Goal: Download file/media

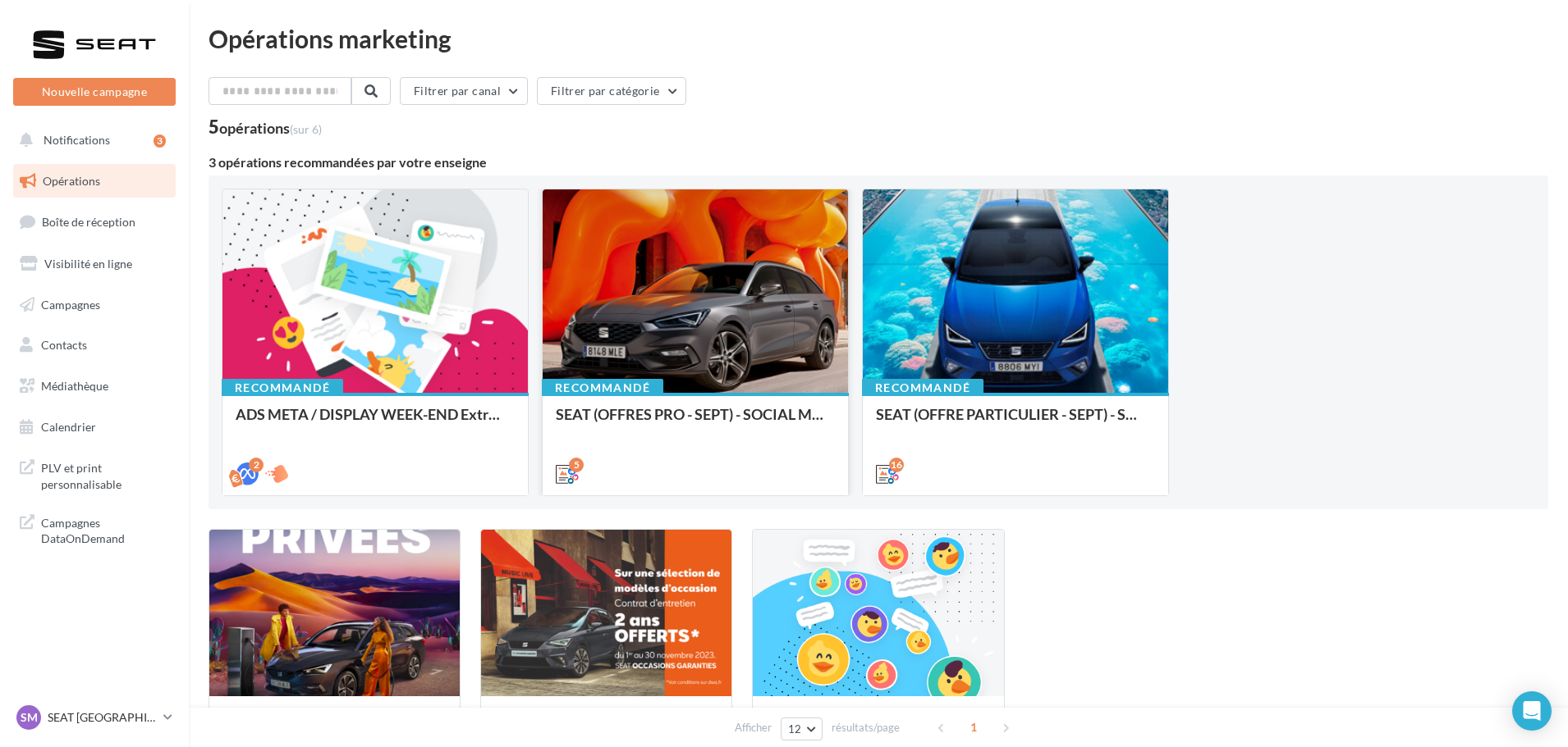
click at [747, 320] on div at bounding box center [695, 292] width 306 height 205
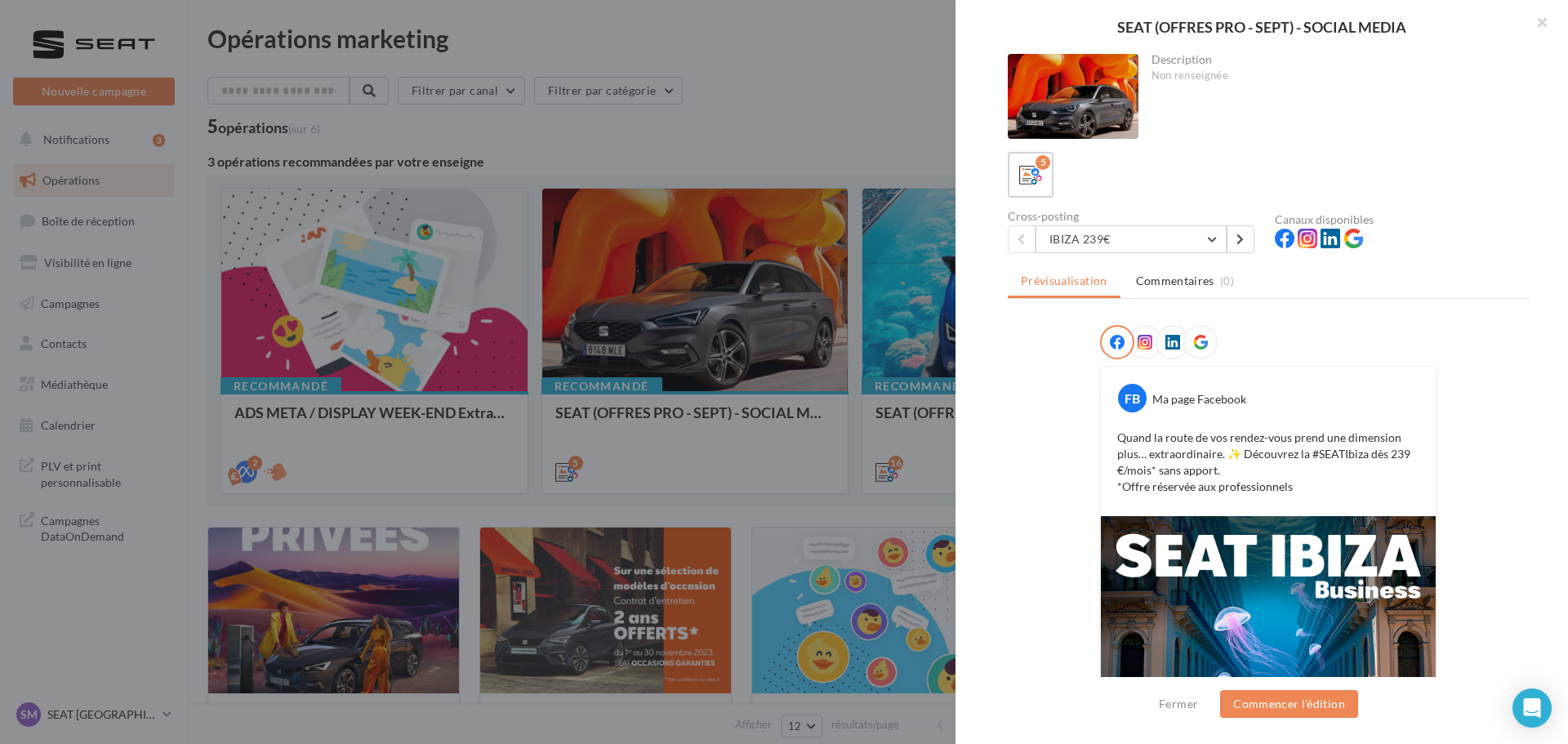
click at [702, 349] on div at bounding box center [784, 372] width 1568 height 744
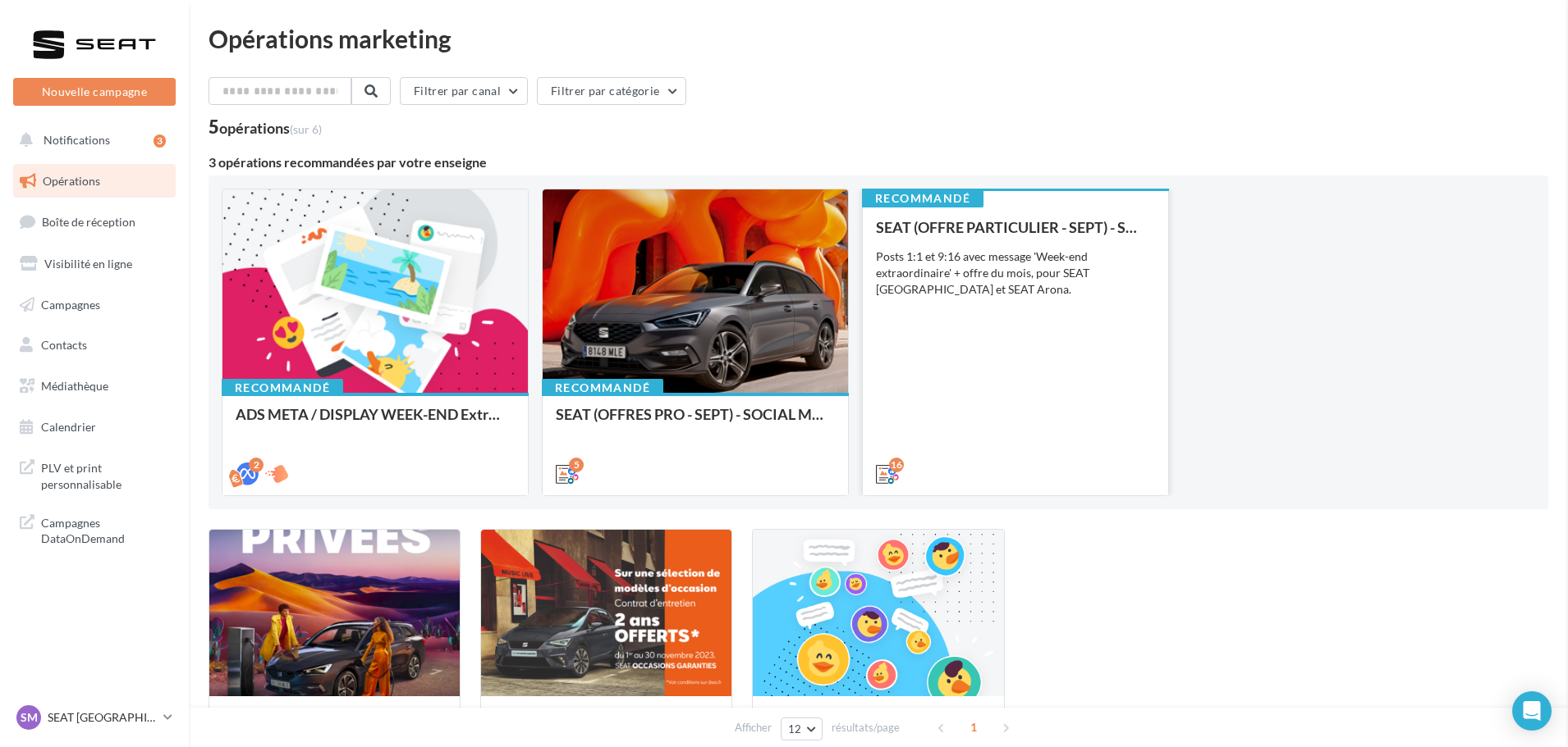
click at [938, 329] on div "SEAT (OFFRE PARTICULIER - SEPT) - SOCIAL MEDIA Posts 1:1 et 9:16 avec message '…" at bounding box center [1016, 350] width 279 height 262
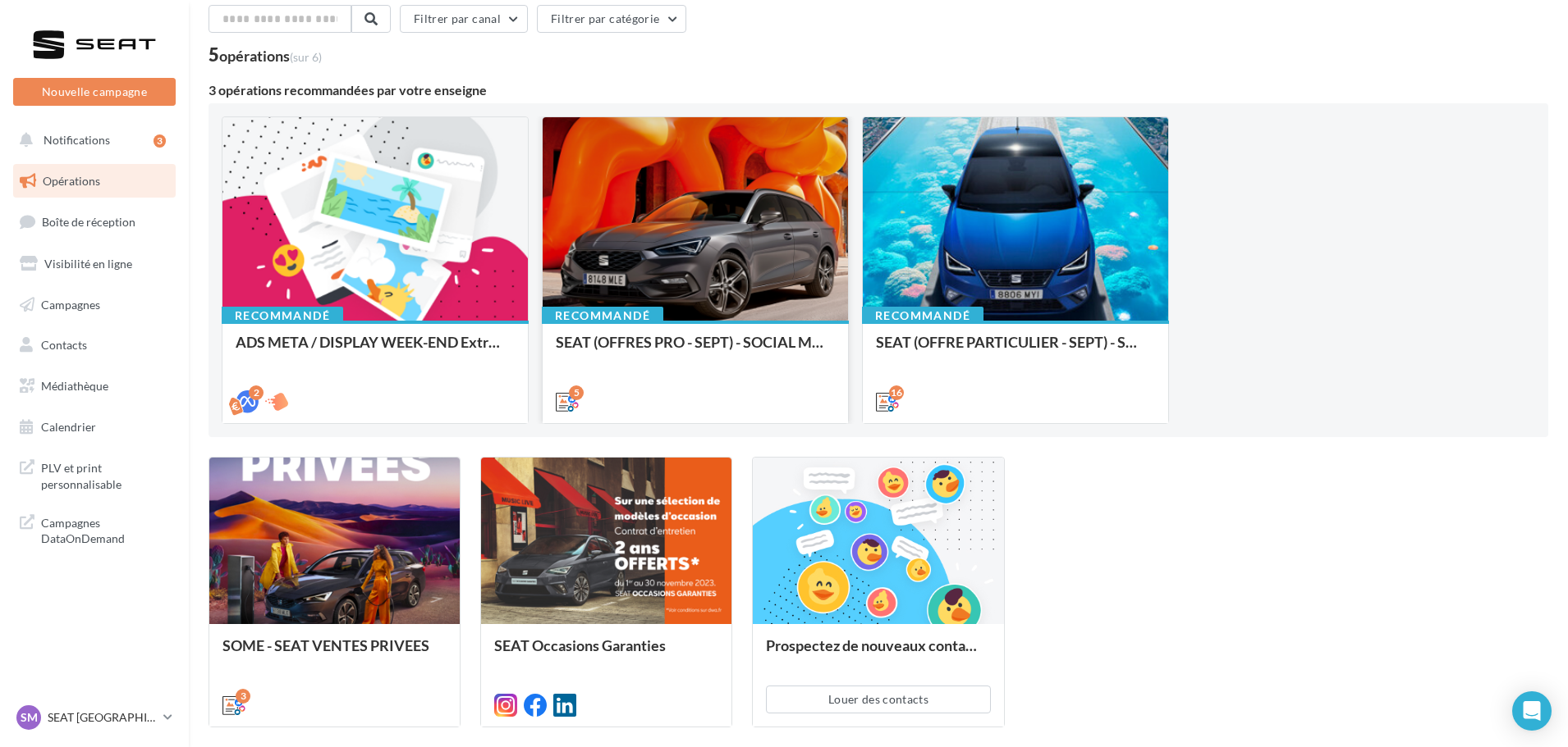
scroll to position [189, 0]
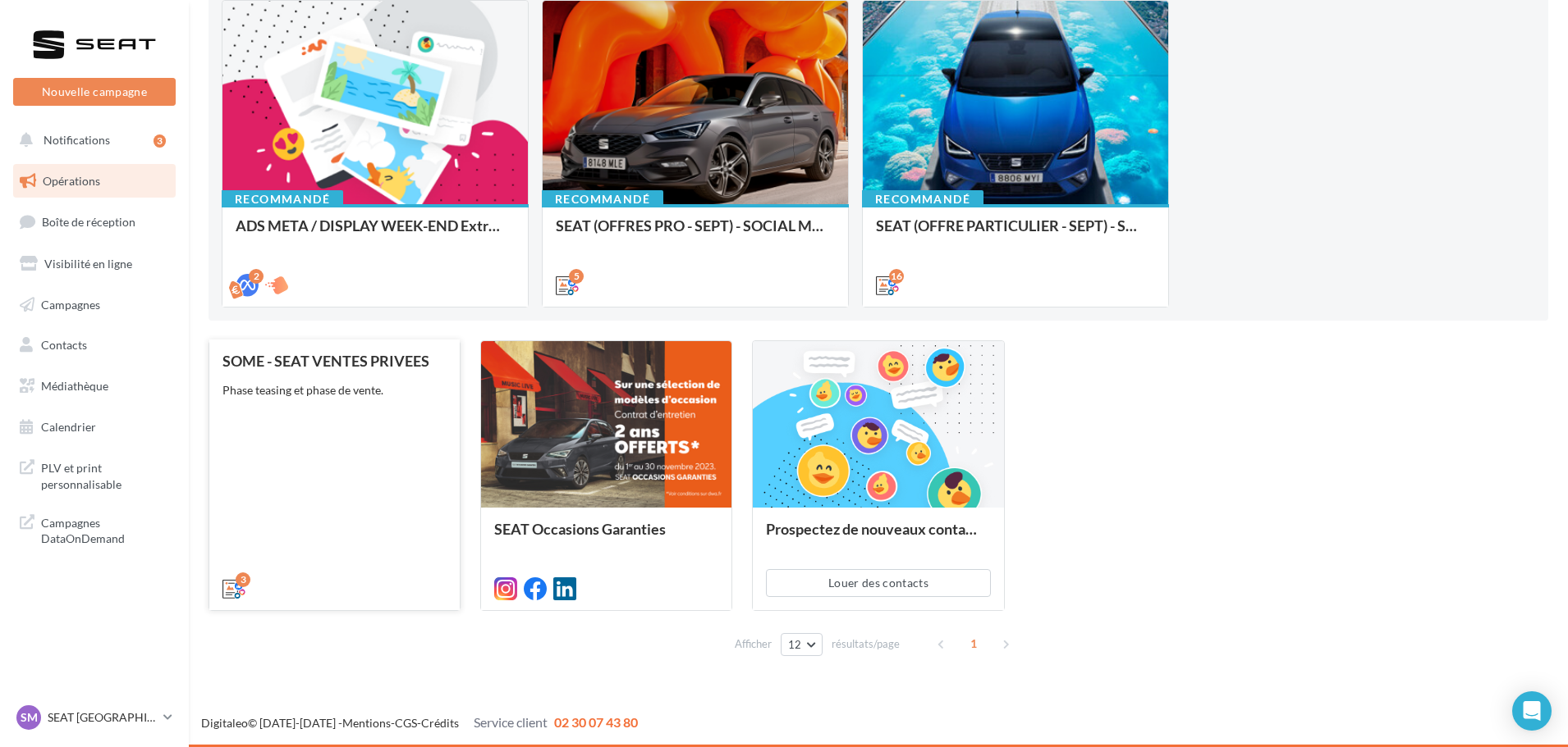
click at [326, 402] on div "SOME - SEAT VENTES PRIVEES Phase teasing et phase de vente." at bounding box center [334, 474] width 224 height 242
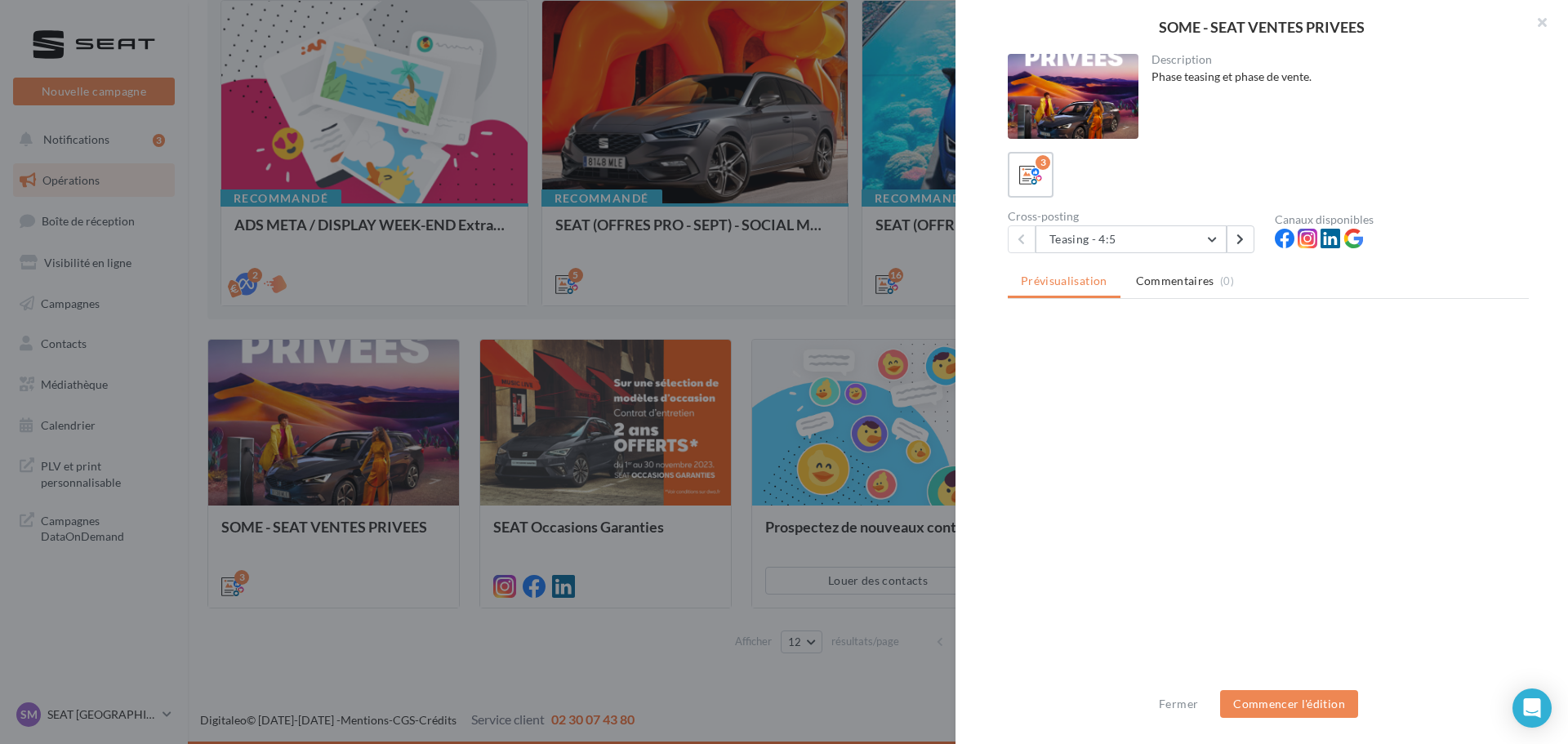
click at [610, 337] on div at bounding box center [784, 372] width 1568 height 744
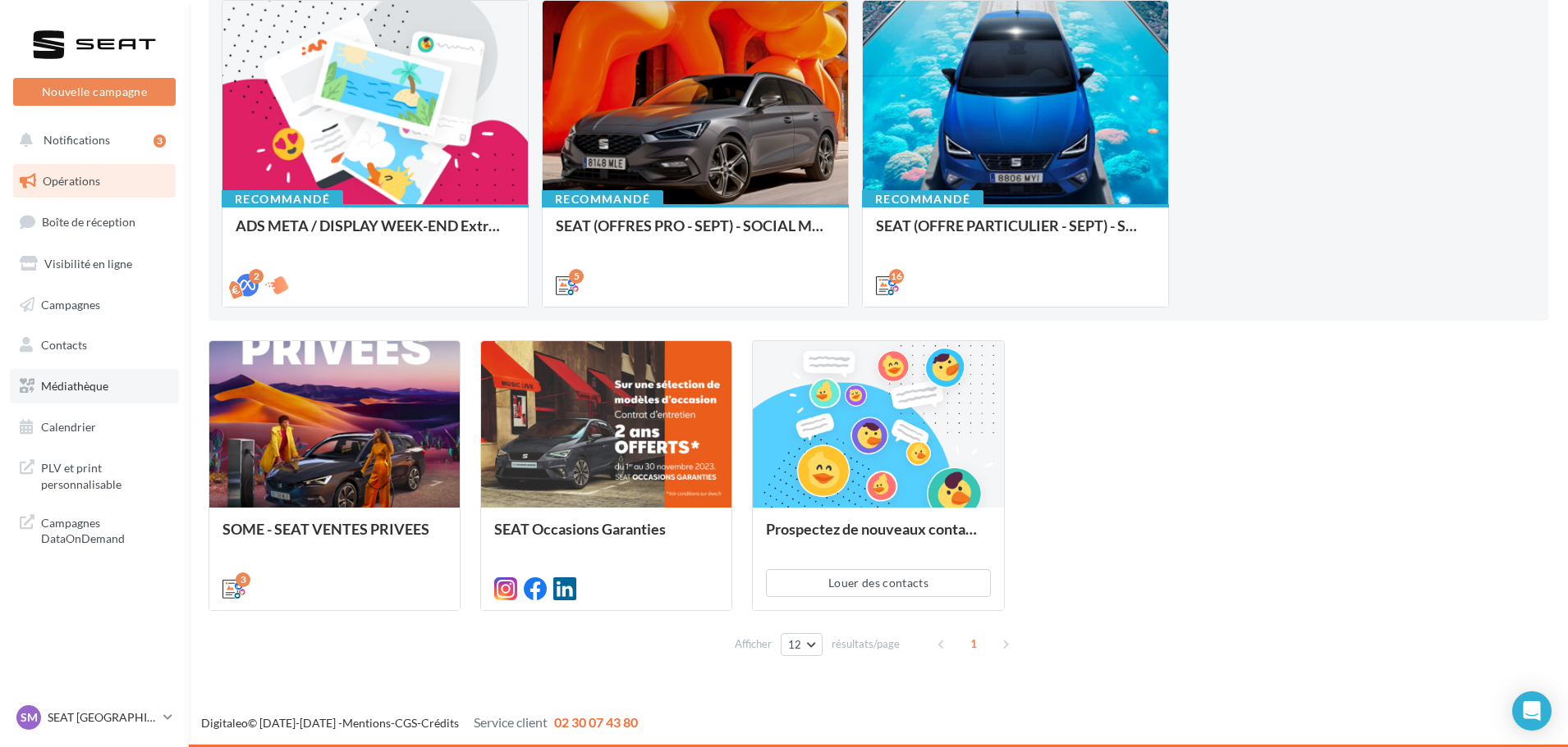
click at [103, 374] on link "Médiathèque" at bounding box center [94, 386] width 169 height 35
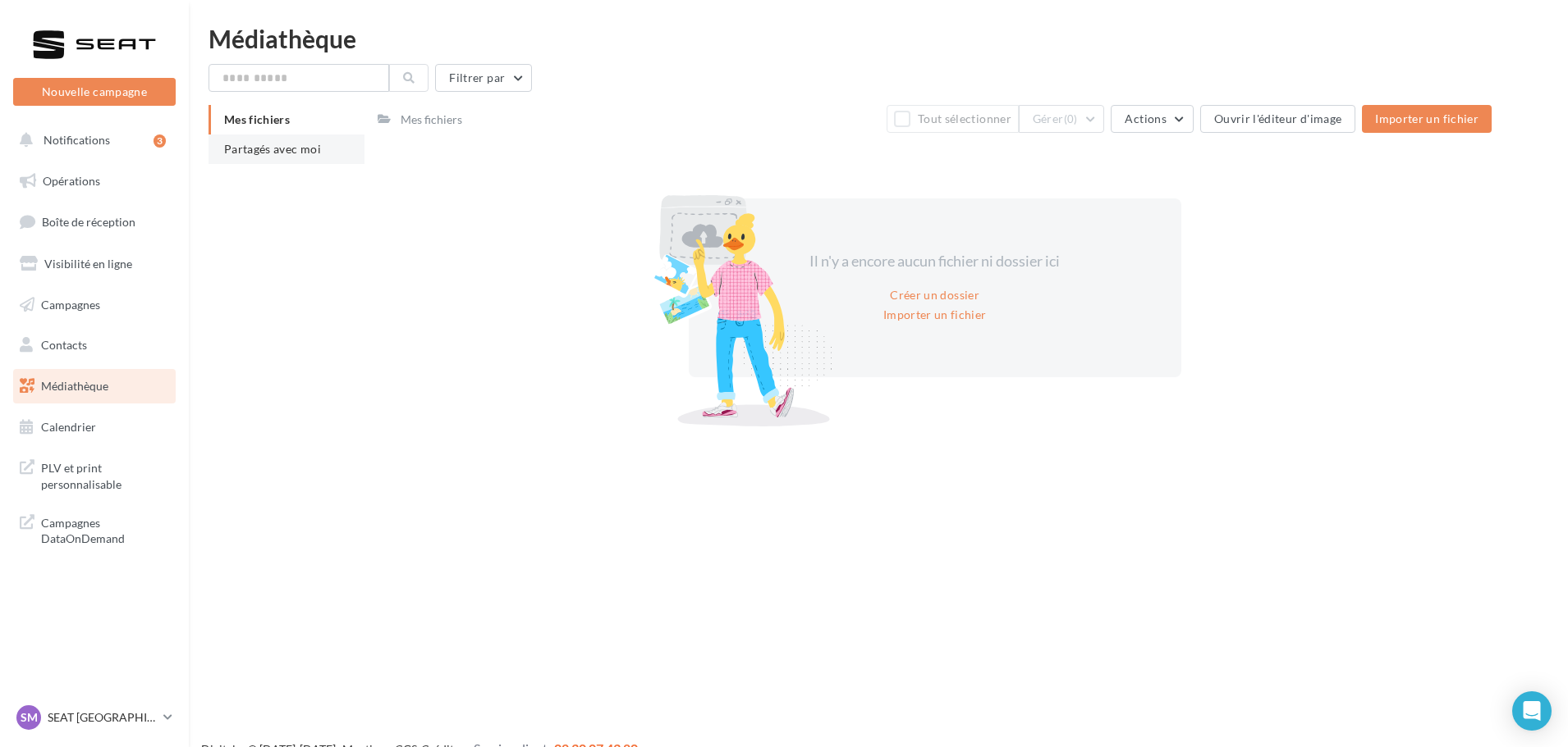
click at [282, 154] on span "Partagés avec moi" at bounding box center [272, 149] width 97 height 14
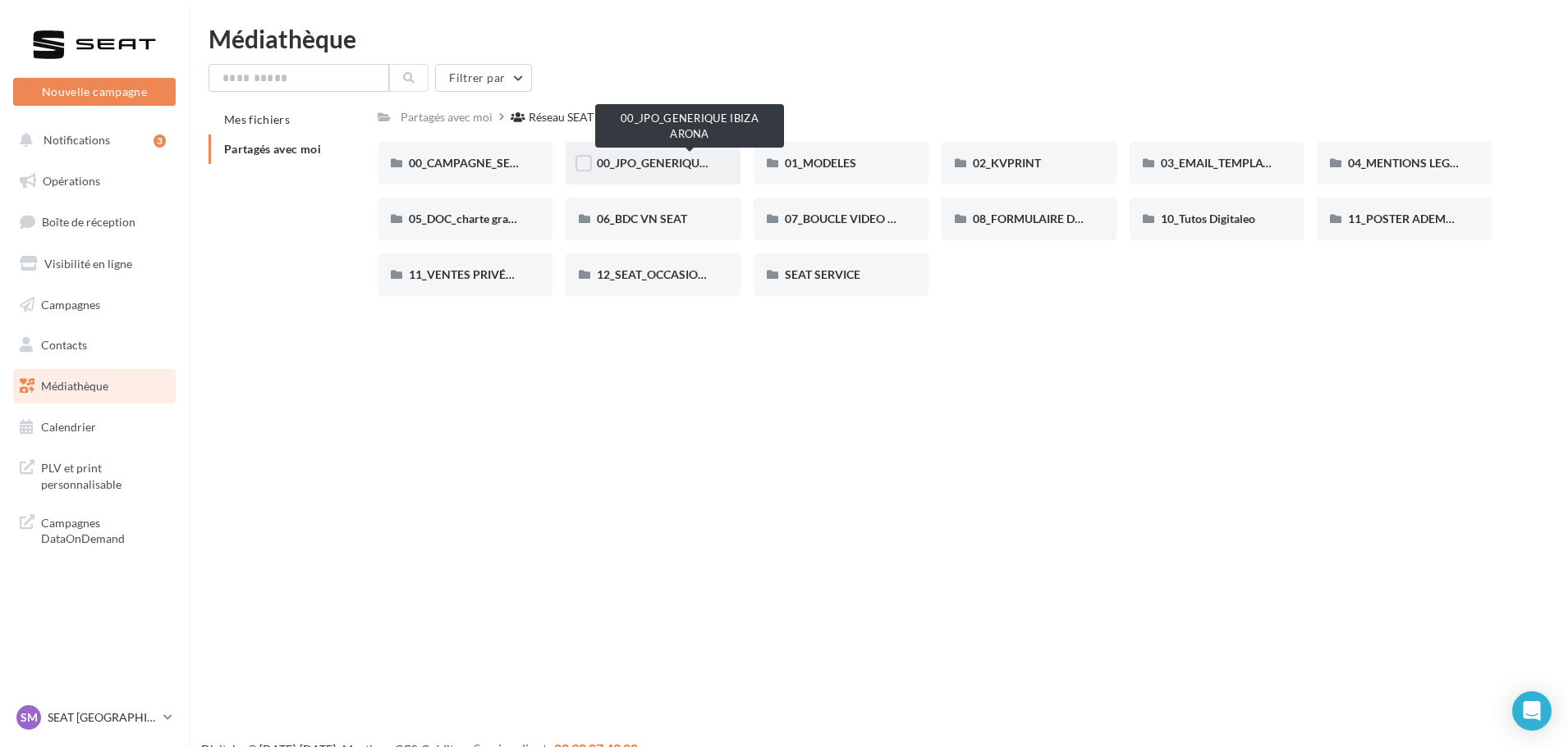
click at [672, 163] on span "00_JPO_GENERIQUE IBIZA ARONA" at bounding box center [690, 163] width 186 height 14
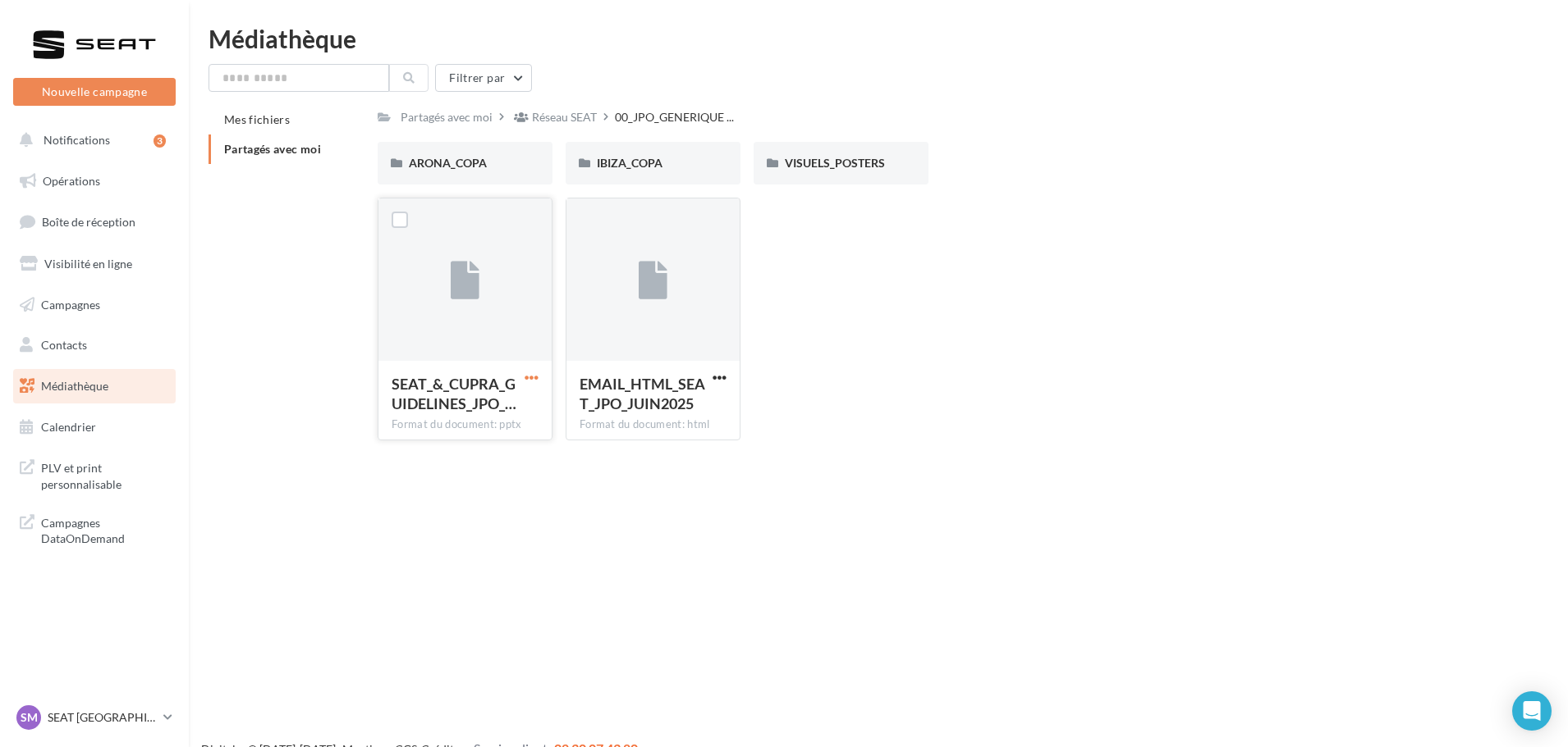
click at [532, 379] on span "button" at bounding box center [531, 378] width 14 height 14
click at [521, 408] on button "Télécharger" at bounding box center [460, 410] width 164 height 43
click at [723, 379] on span "button" at bounding box center [719, 378] width 14 height 14
click at [704, 408] on button "Télécharger" at bounding box center [647, 410] width 164 height 43
click at [498, 164] on div "ARONA_COPA" at bounding box center [465, 163] width 112 height 16
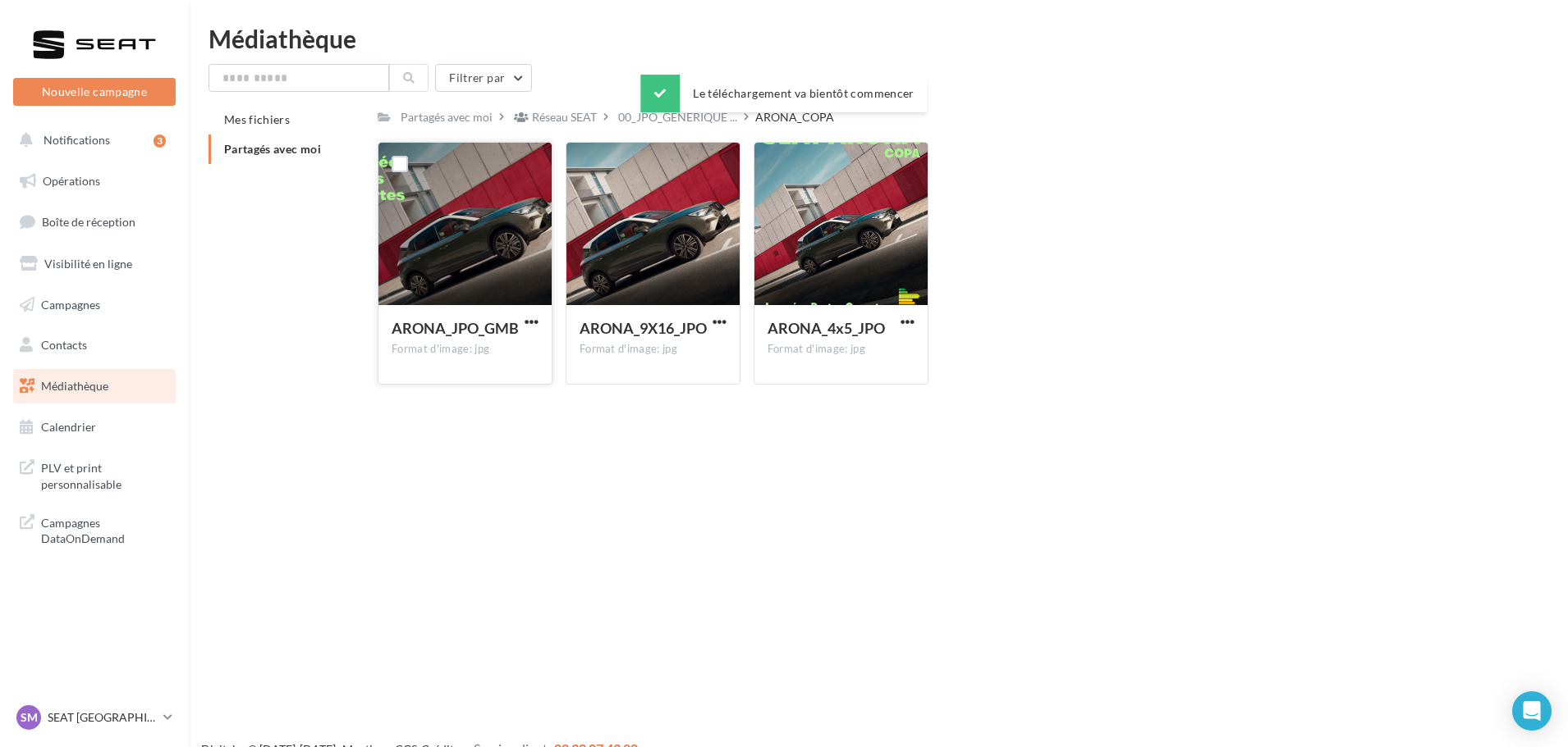
click at [539, 321] on button "button" at bounding box center [531, 322] width 20 height 16
click at [523, 350] on button "Télécharger" at bounding box center [460, 355] width 164 height 43
click at [718, 323] on span "button" at bounding box center [719, 322] width 14 height 14
click at [695, 349] on button "Télécharger" at bounding box center [647, 355] width 164 height 43
click at [907, 333] on div "ARONA_4x5_JPO" at bounding box center [841, 330] width 147 height 24
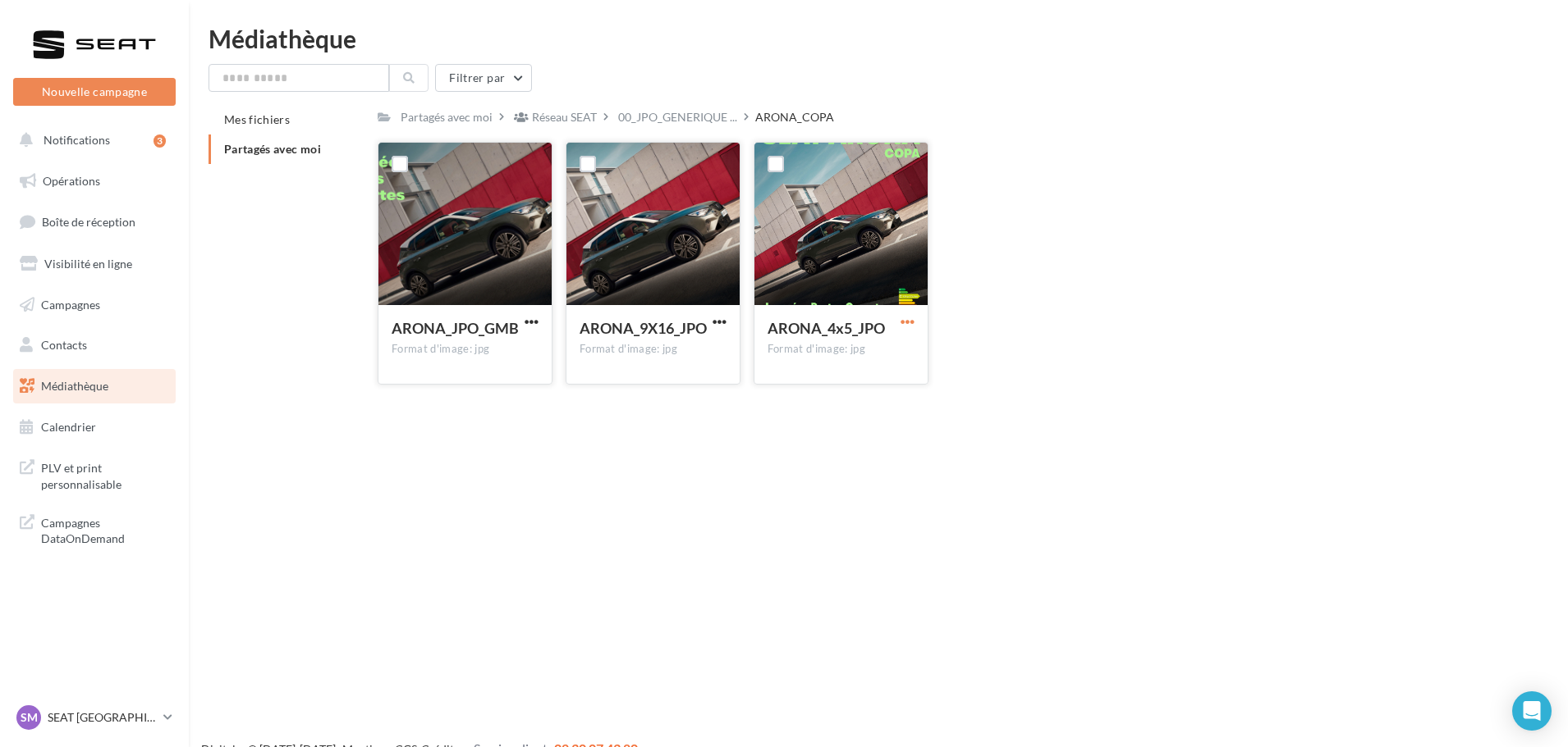
click at [907, 320] on span "button" at bounding box center [907, 322] width 14 height 14
click at [902, 345] on button "Télécharger" at bounding box center [835, 355] width 164 height 43
click at [558, 119] on div "Réseau SEAT" at bounding box center [564, 117] width 65 height 16
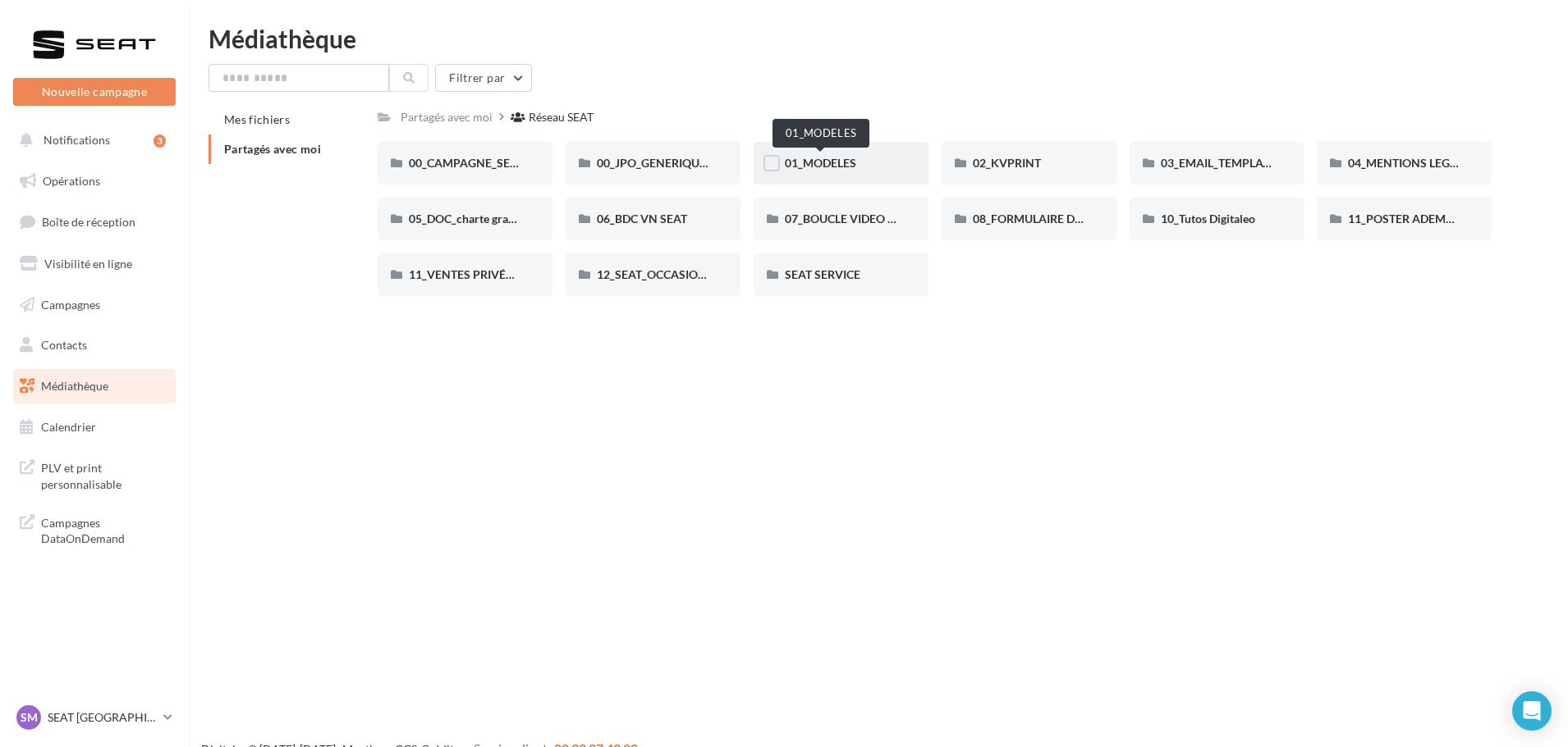
click at [823, 157] on span "01_MODELES" at bounding box center [821, 163] width 72 height 14
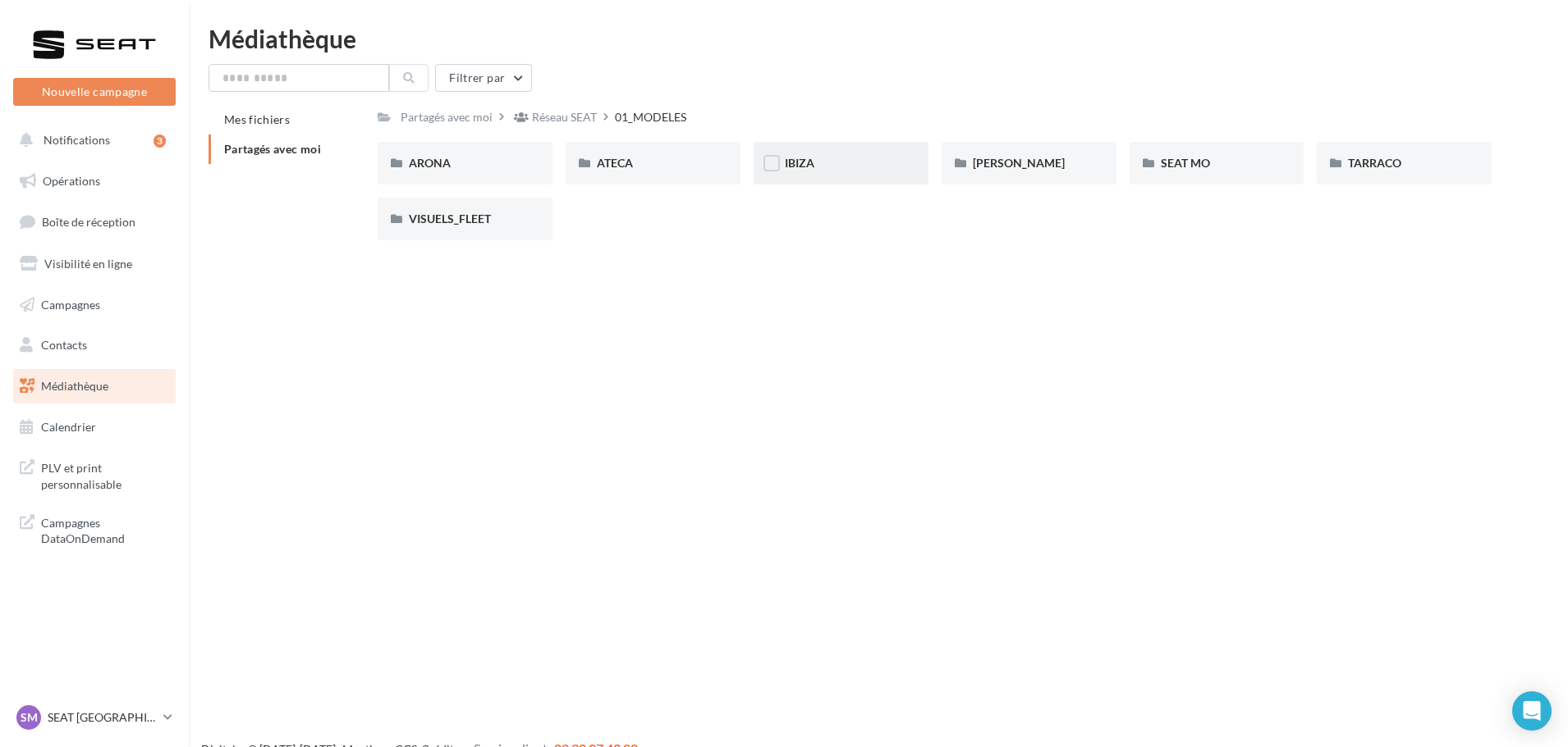
click at [851, 173] on div "IBIZA" at bounding box center [840, 163] width 175 height 43
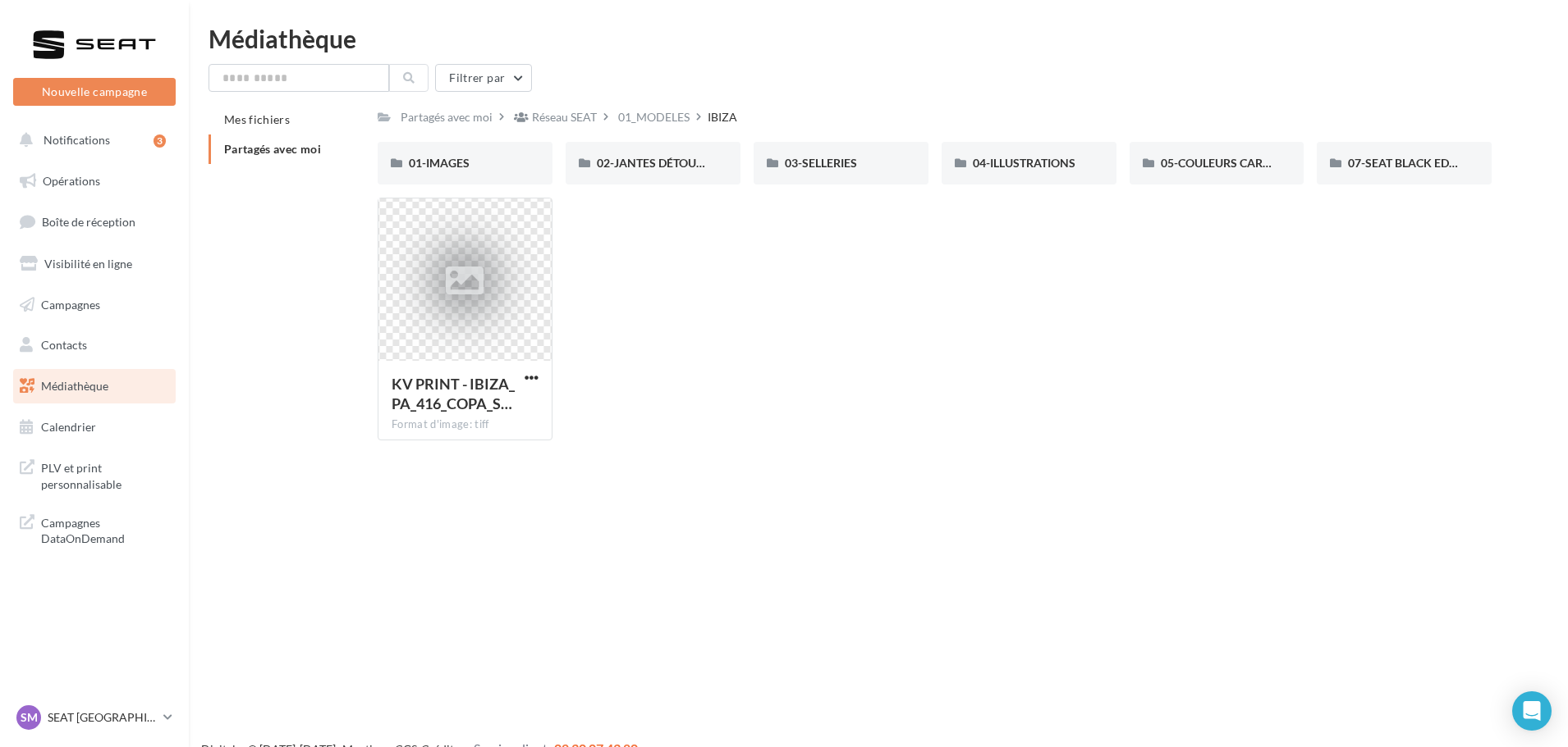
click at [1346, 56] on div "Médiathèque Filtrer par Mes fichiers Partagés avec moi Partagés avec moi Réseau…" at bounding box center [878, 240] width 1379 height 427
click at [428, 158] on span "01-IMAGES" at bounding box center [438, 163] width 60 height 14
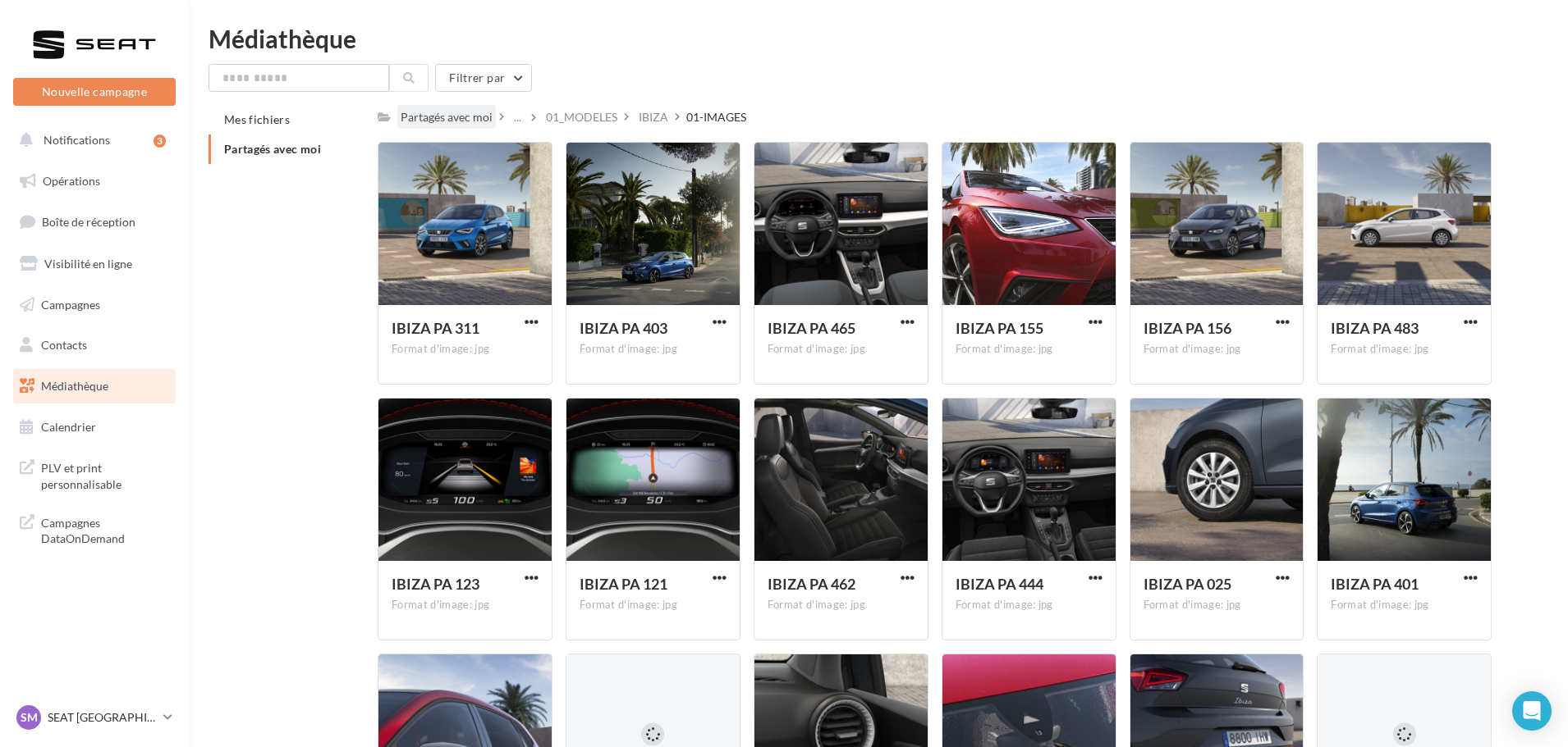
click at [484, 120] on div "Partagés avec moi" at bounding box center [447, 117] width 92 height 16
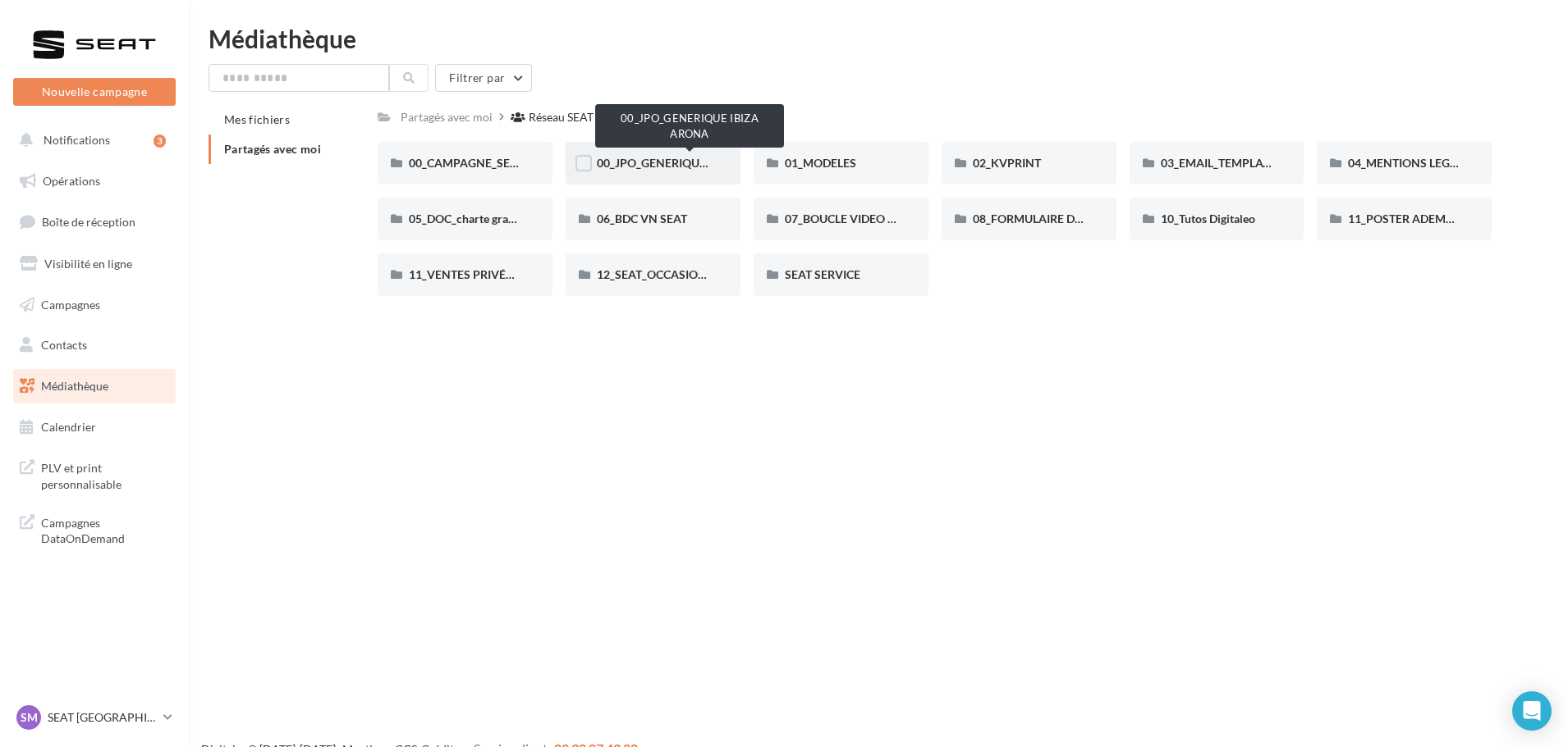
click at [668, 163] on span "00_JPO_GENERIQUE IBIZA ARONA" at bounding box center [690, 163] width 186 height 14
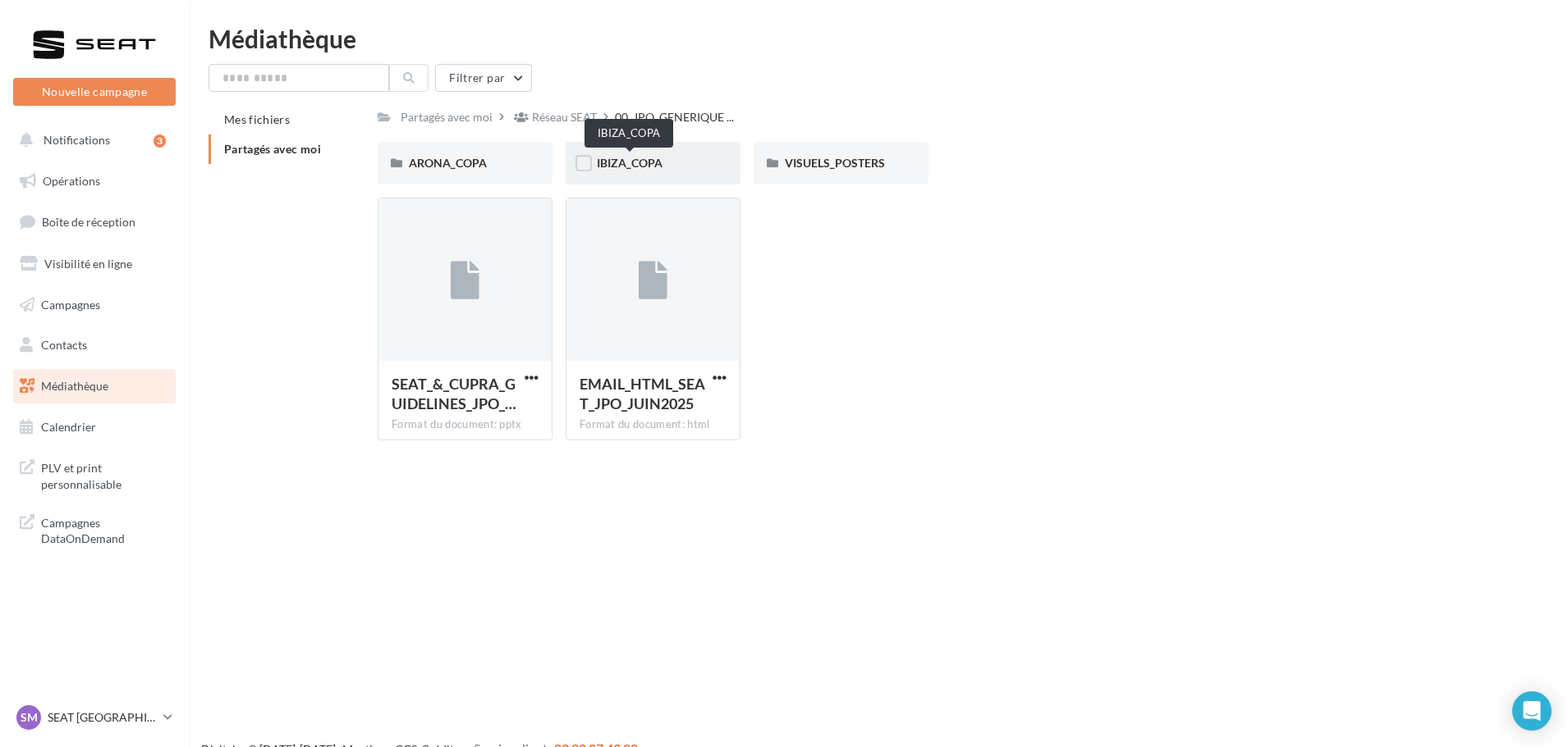
click at [657, 165] on span "IBIZA_COPA" at bounding box center [629, 163] width 66 height 14
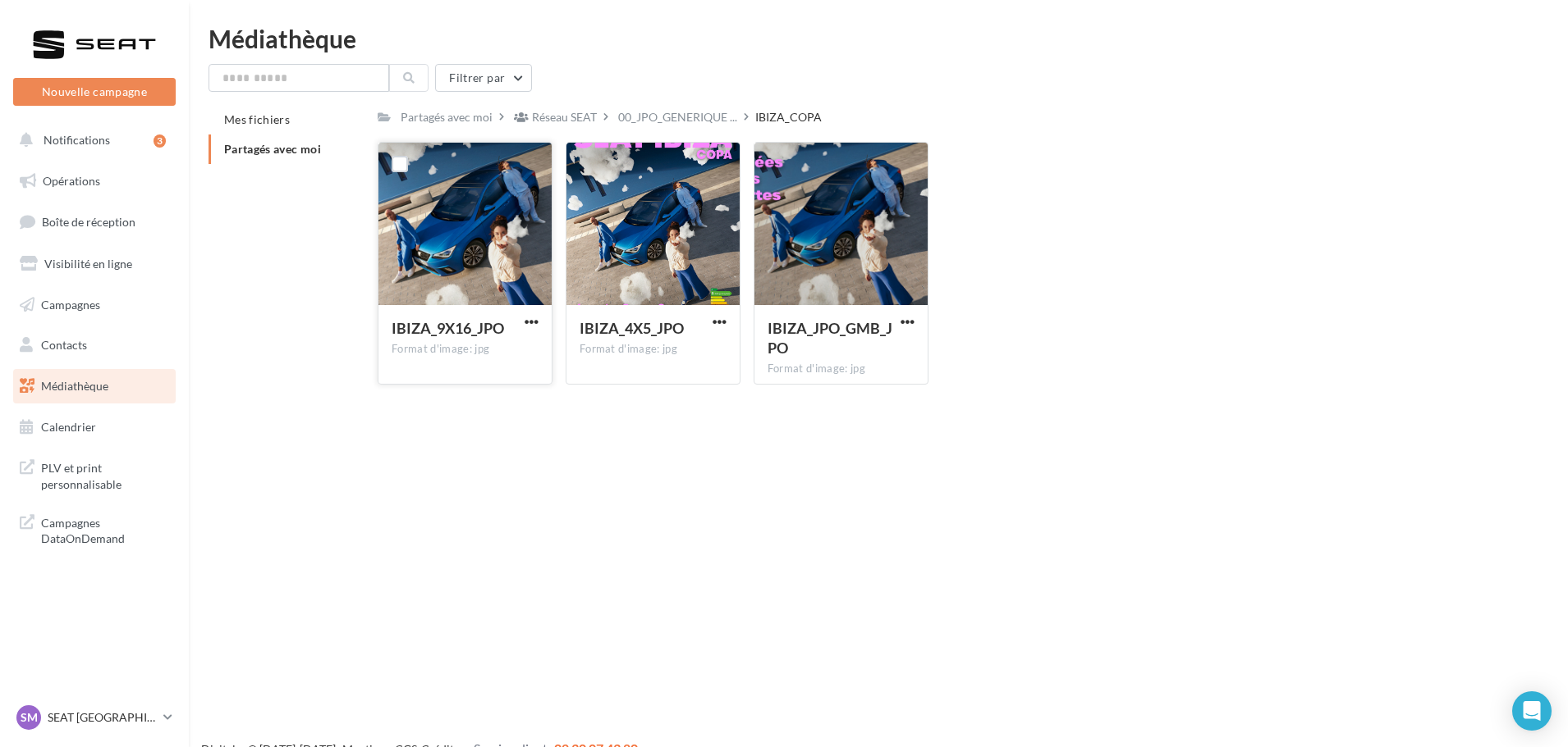
click at [539, 316] on button "button" at bounding box center [531, 322] width 20 height 16
click at [518, 352] on button "Télécharger" at bounding box center [460, 355] width 164 height 43
click at [715, 322] on span "button" at bounding box center [719, 322] width 14 height 14
click at [644, 342] on button "Télécharger" at bounding box center [647, 355] width 164 height 43
click at [901, 321] on span "button" at bounding box center [907, 322] width 14 height 14
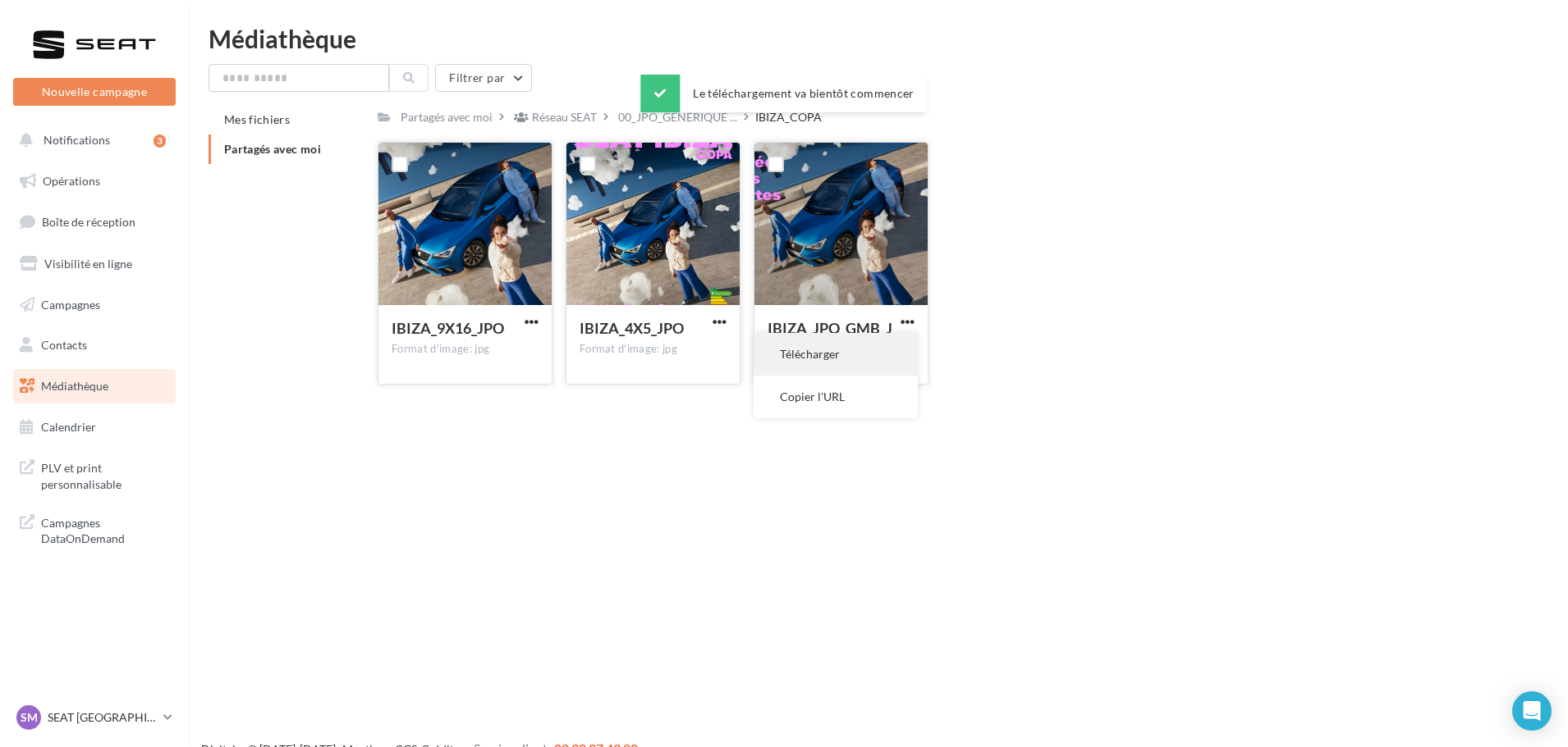
click at [880, 346] on button "Télécharger" at bounding box center [835, 355] width 164 height 43
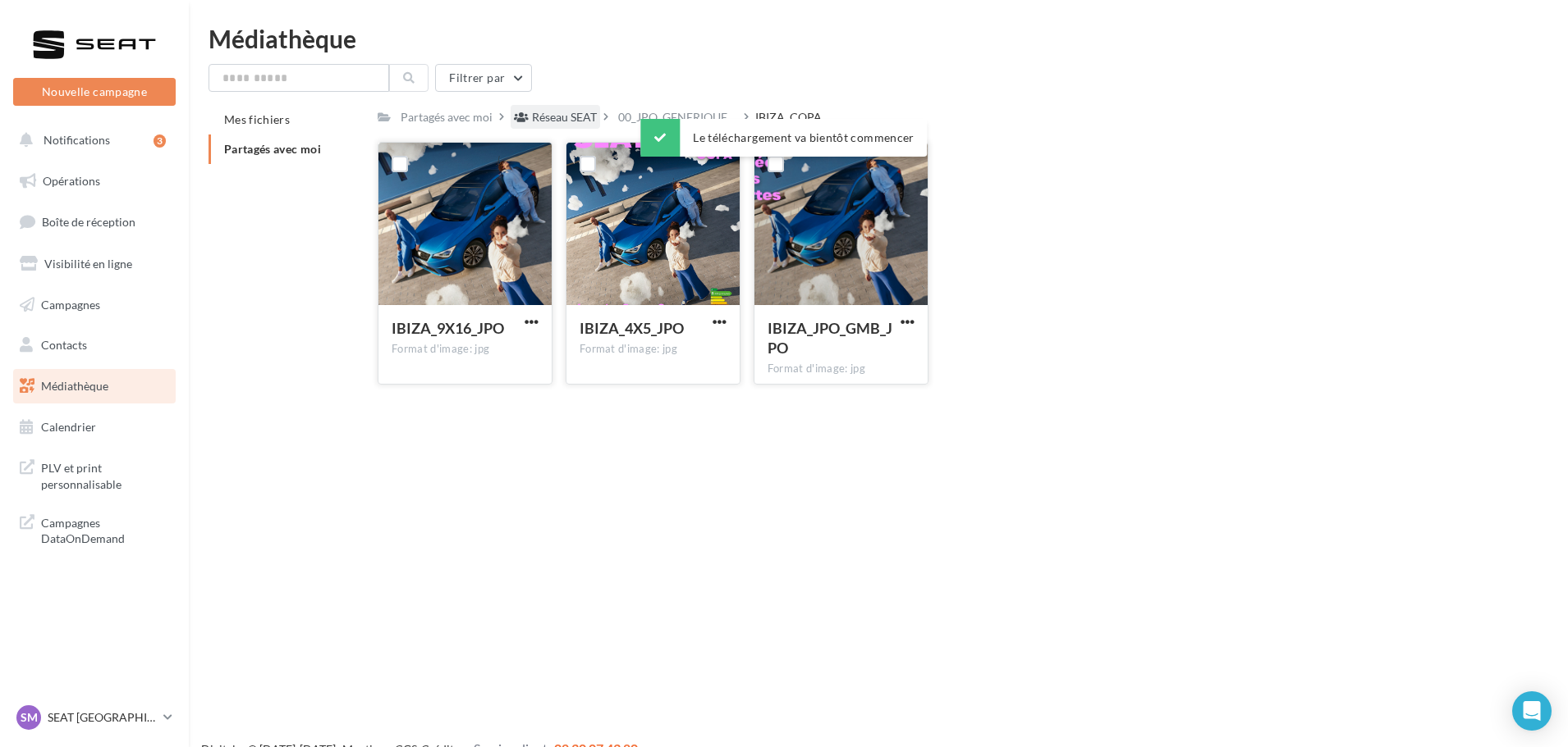
click at [563, 116] on div "Réseau SEAT" at bounding box center [564, 117] width 65 height 16
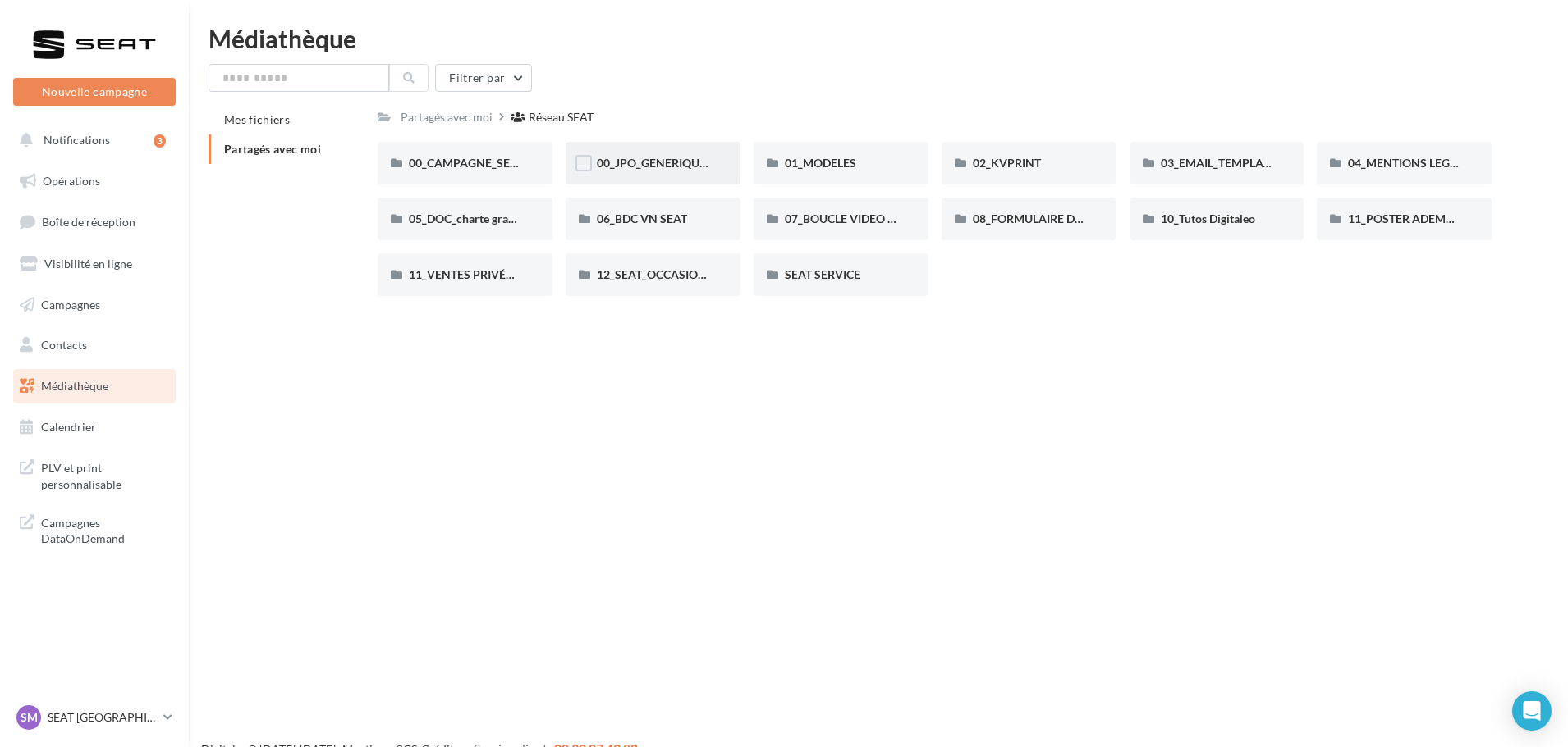
click at [684, 171] on div "00_JPO_GENERIQUE IBIZA ARONA" at bounding box center [653, 163] width 112 height 16
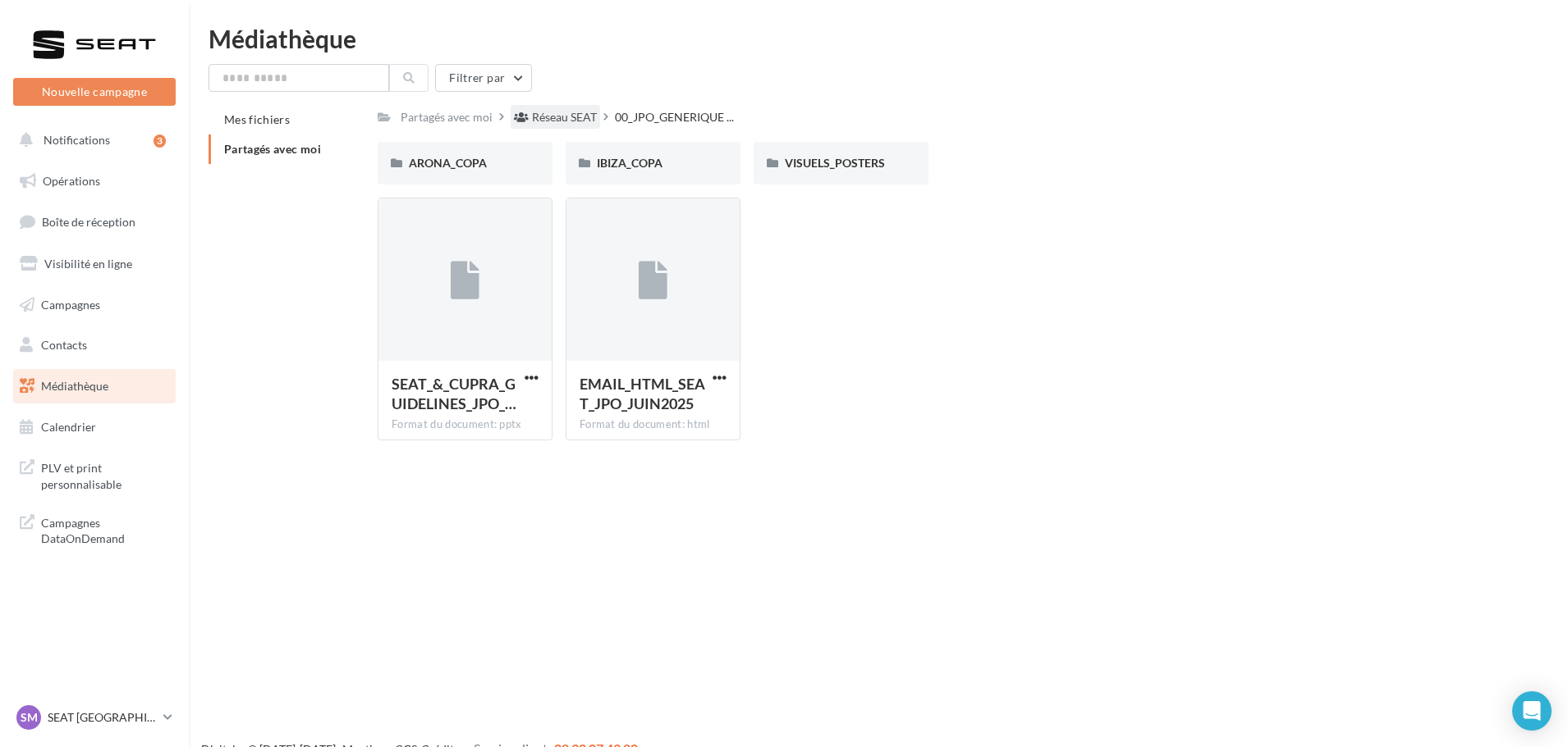
click at [564, 119] on div "Réseau SEAT" at bounding box center [564, 117] width 65 height 16
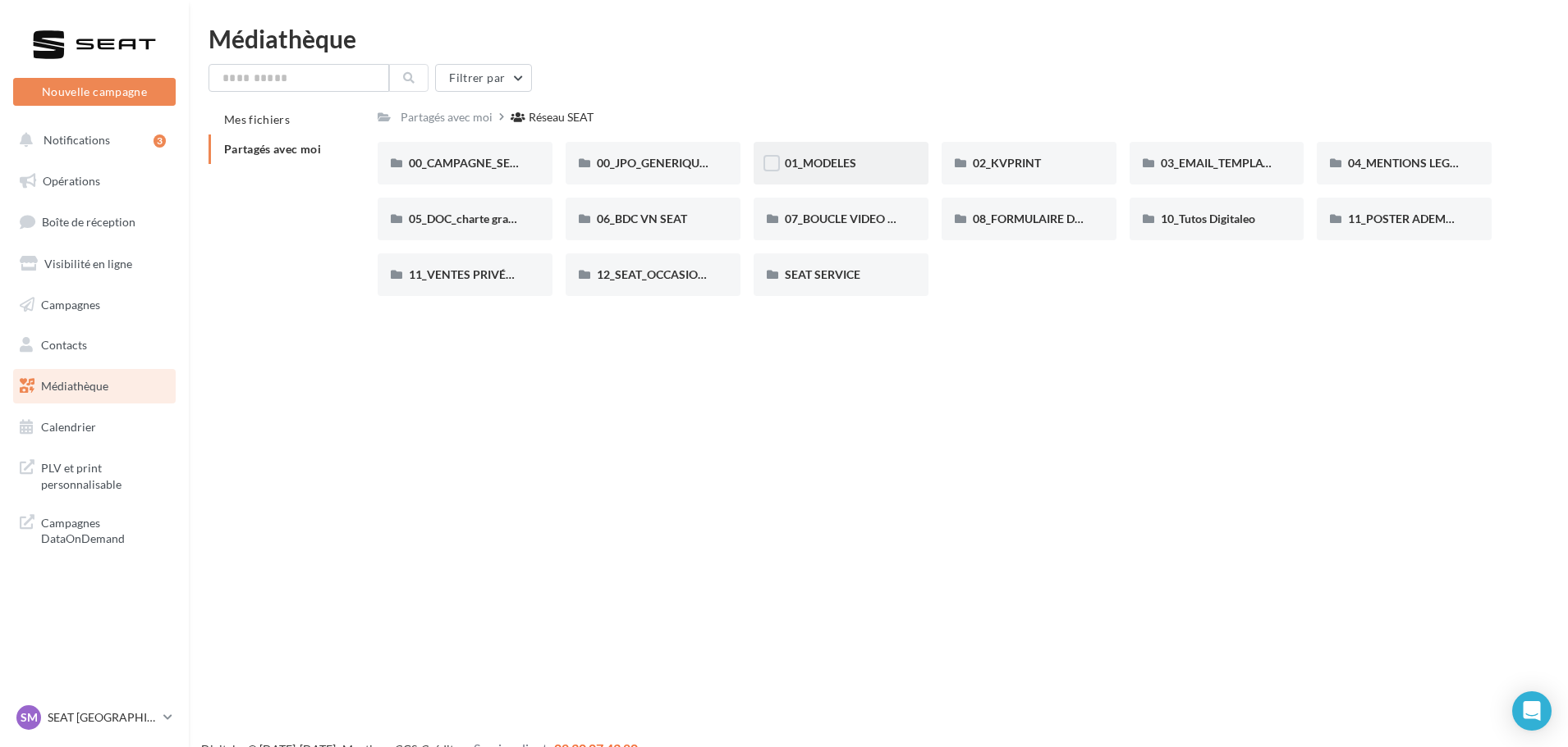
click at [826, 160] on span "01_MODELES" at bounding box center [821, 163] width 72 height 14
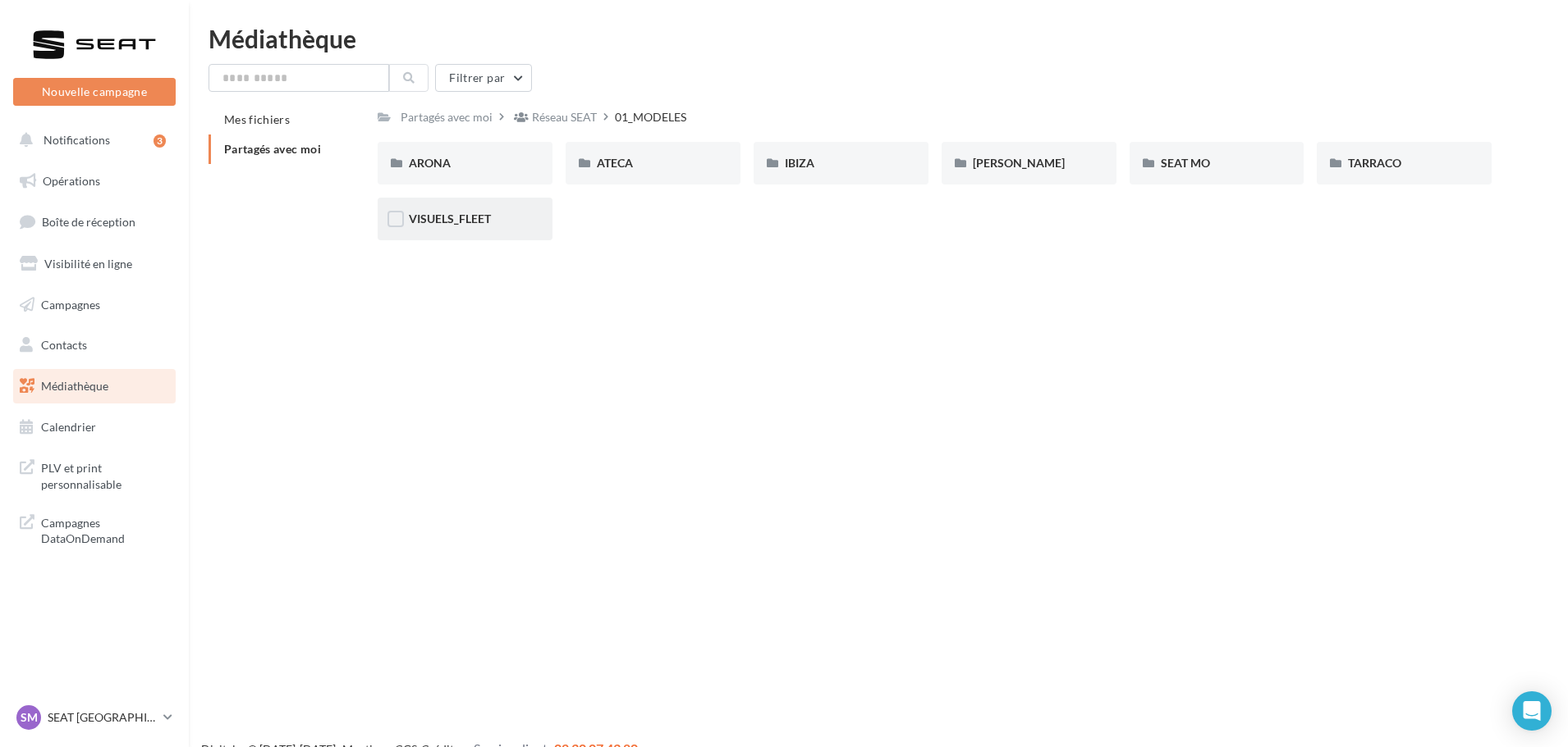
click at [475, 229] on div "VISUELS_FLEET" at bounding box center [465, 219] width 175 height 43
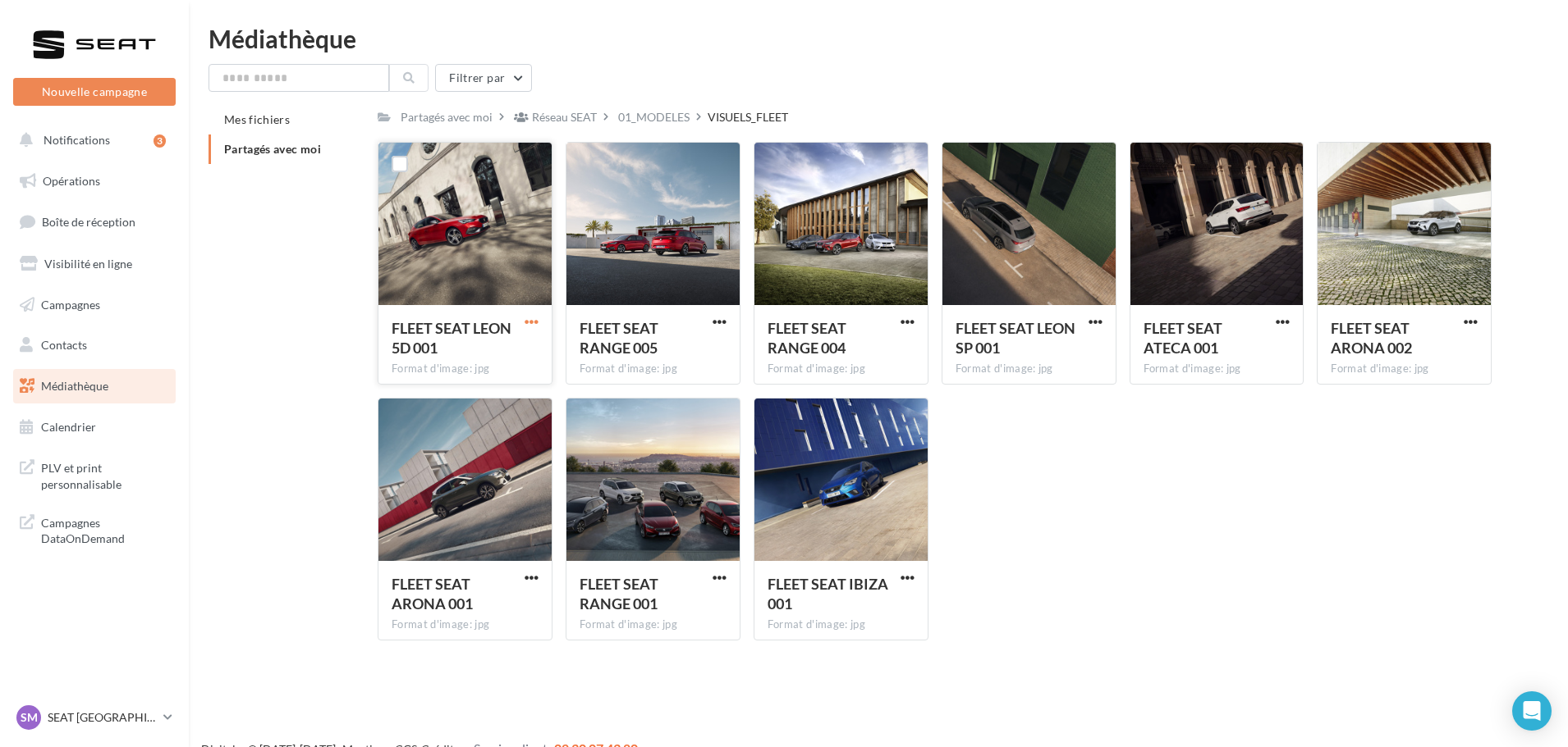
click at [529, 322] on span "button" at bounding box center [531, 322] width 14 height 14
click at [522, 347] on button "Télécharger" at bounding box center [460, 355] width 164 height 43
click at [712, 323] on span "button" at bounding box center [719, 322] width 14 height 14
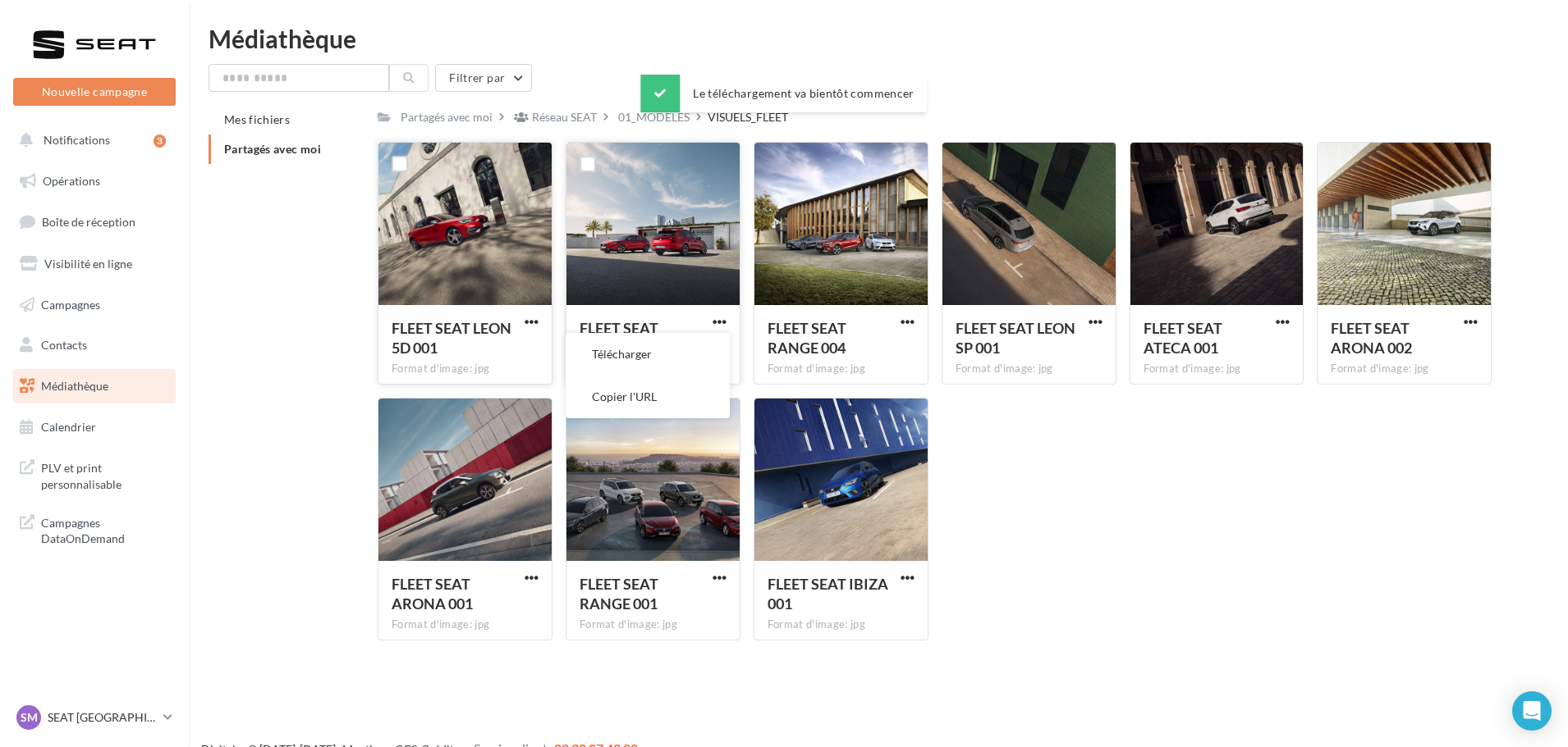
drag, startPoint x: 701, startPoint y: 344, endPoint x: 730, endPoint y: 341, distance: 29.2
click at [701, 344] on button "Télécharger" at bounding box center [647, 355] width 164 height 43
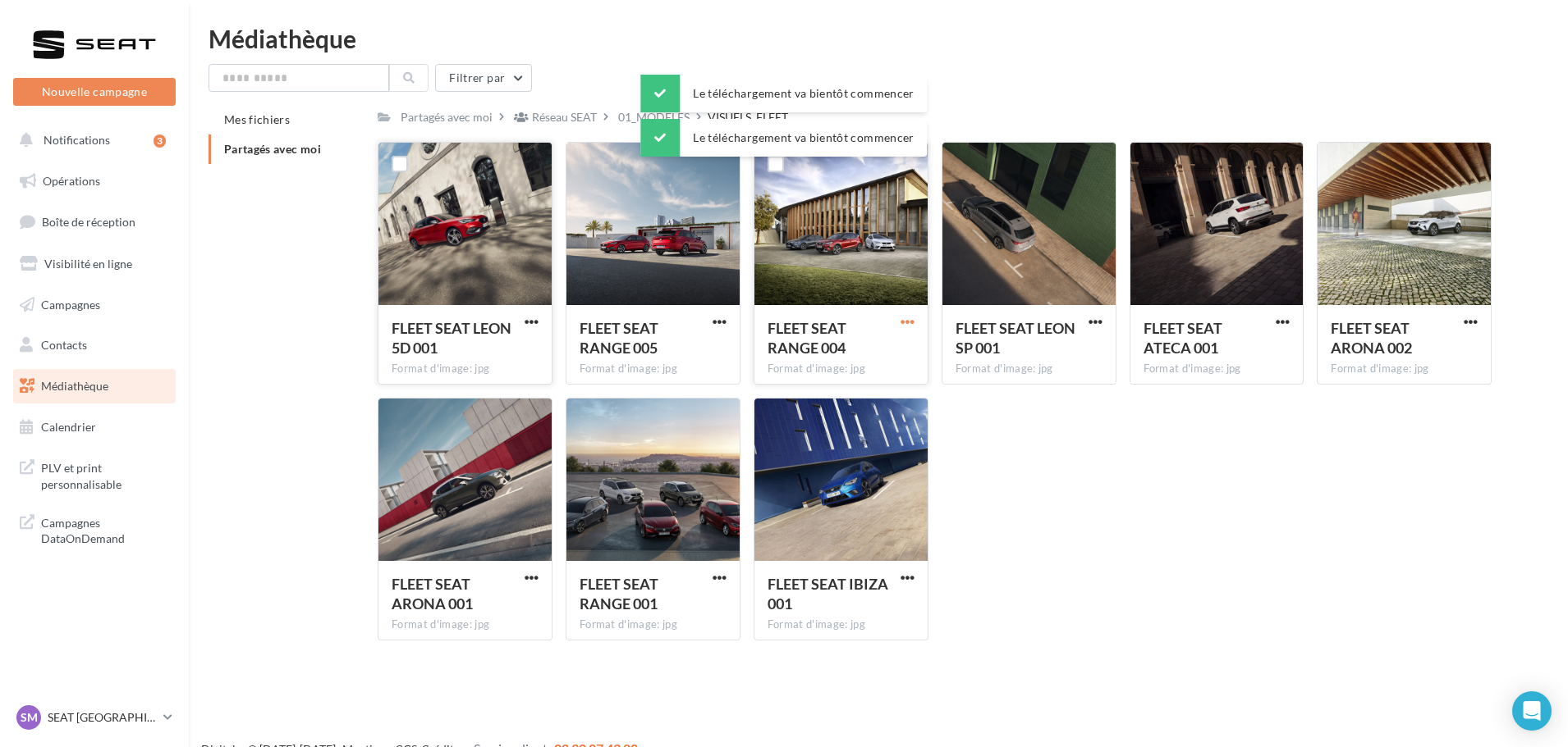
drag, startPoint x: 912, startPoint y: 316, endPoint x: 908, endPoint y: 326, distance: 10.8
click at [912, 316] on span "button" at bounding box center [907, 322] width 14 height 14
click at [899, 345] on button "Télécharger" at bounding box center [835, 355] width 164 height 43
drag, startPoint x: 1100, startPoint y: 322, endPoint x: 1094, endPoint y: 331, distance: 10.8
click at [1100, 322] on span "button" at bounding box center [1096, 322] width 14 height 14
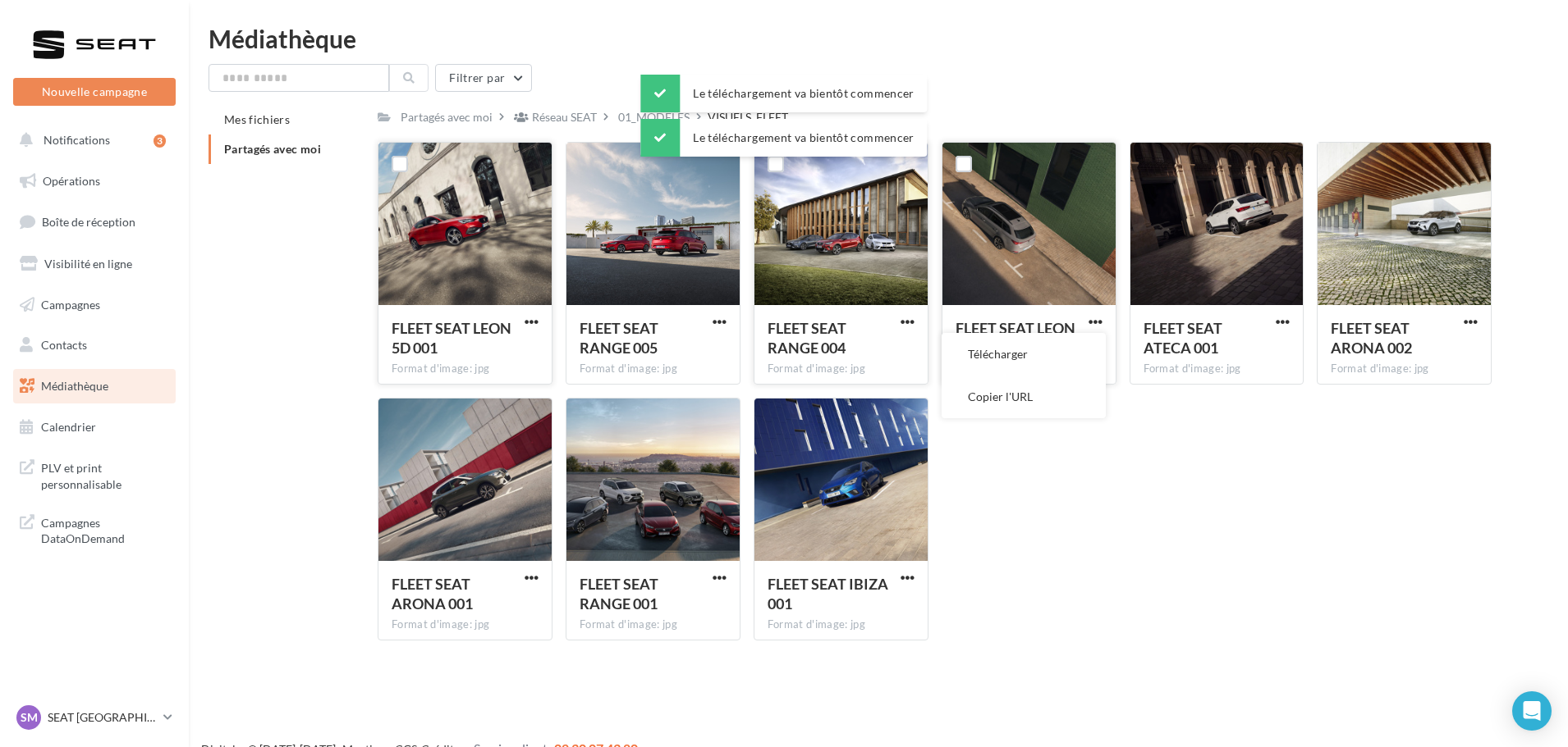
drag, startPoint x: 1094, startPoint y: 331, endPoint x: 1084, endPoint y: 345, distance: 17.2
click at [1078, 345] on button "Télécharger" at bounding box center [1023, 355] width 164 height 43
click at [1288, 328] on span "button" at bounding box center [1283, 322] width 14 height 14
drag, startPoint x: 1281, startPoint y: 353, endPoint x: 1296, endPoint y: 351, distance: 15.1
click at [1281, 354] on button "Télécharger" at bounding box center [1210, 355] width 164 height 43
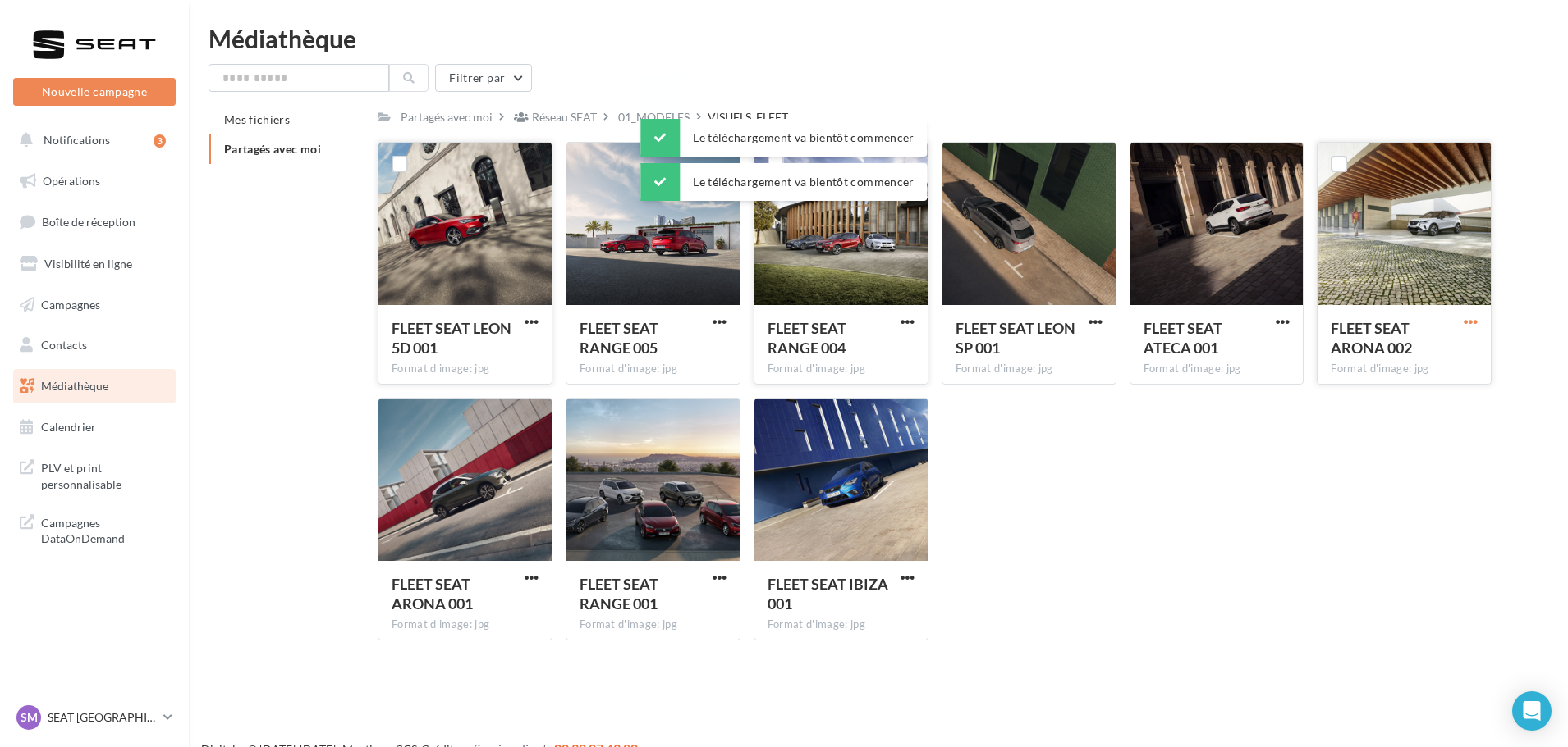
click at [1476, 321] on span "button" at bounding box center [1470, 322] width 14 height 14
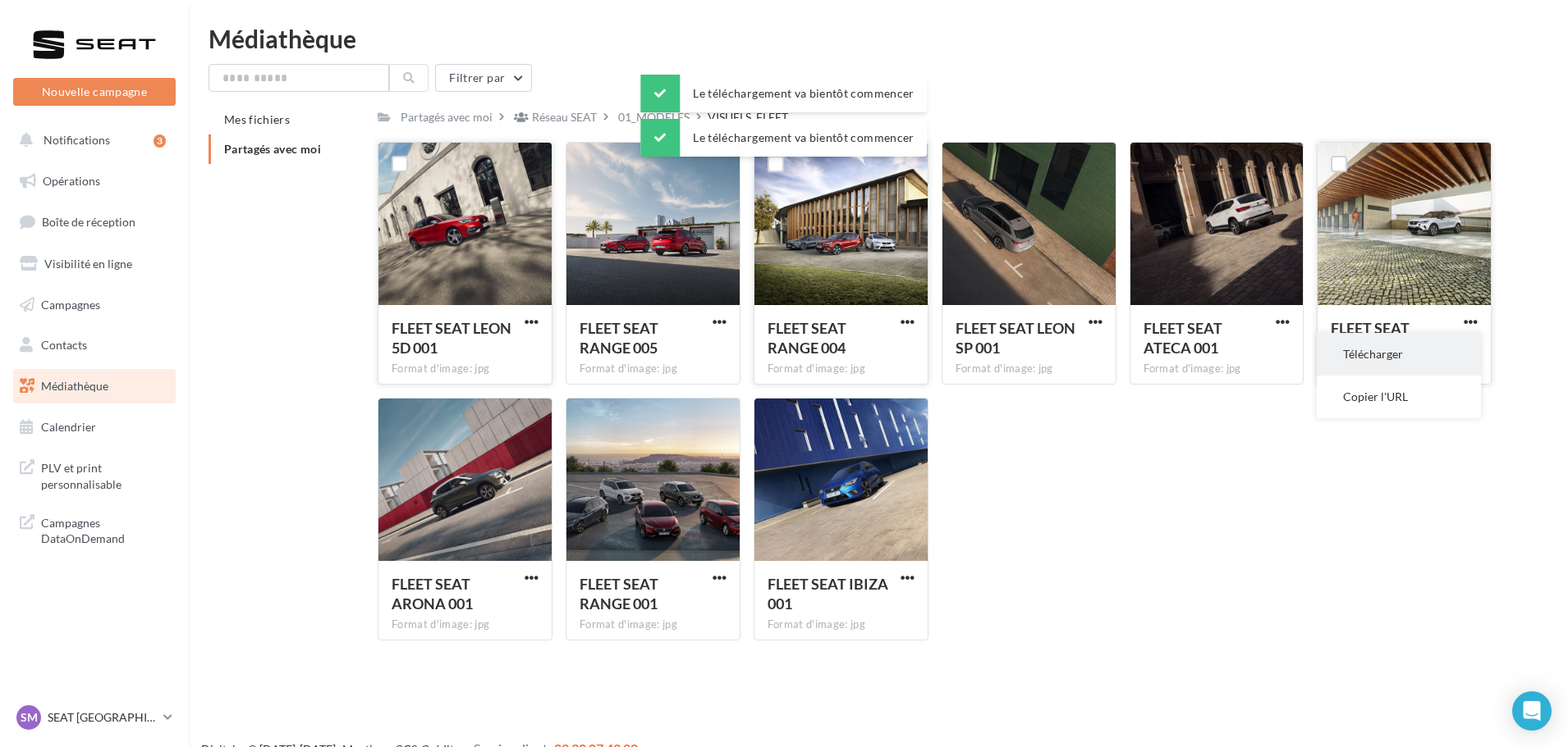
click at [1454, 351] on button "Télécharger" at bounding box center [1399, 355] width 164 height 43
click at [528, 581] on span "button" at bounding box center [531, 578] width 14 height 14
click at [491, 604] on button "Télécharger" at bounding box center [460, 610] width 164 height 43
click at [722, 579] on span "button" at bounding box center [719, 578] width 14 height 14
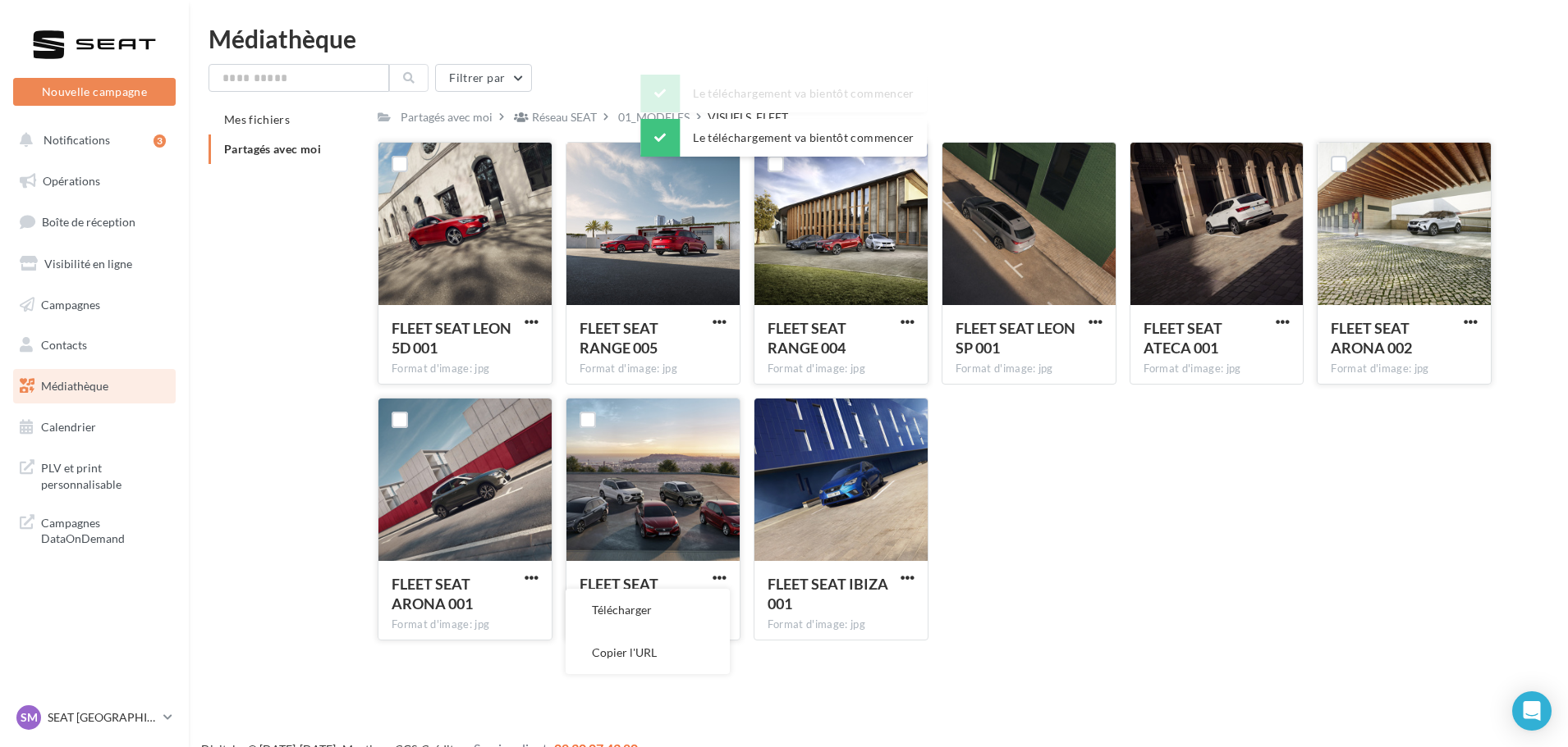
click at [685, 607] on button "Télécharger" at bounding box center [647, 610] width 164 height 43
click at [678, 609] on div "FLEET SEAT RANGE 001" at bounding box center [643, 594] width 127 height 39
click at [903, 576] on span "button" at bounding box center [907, 578] width 14 height 14
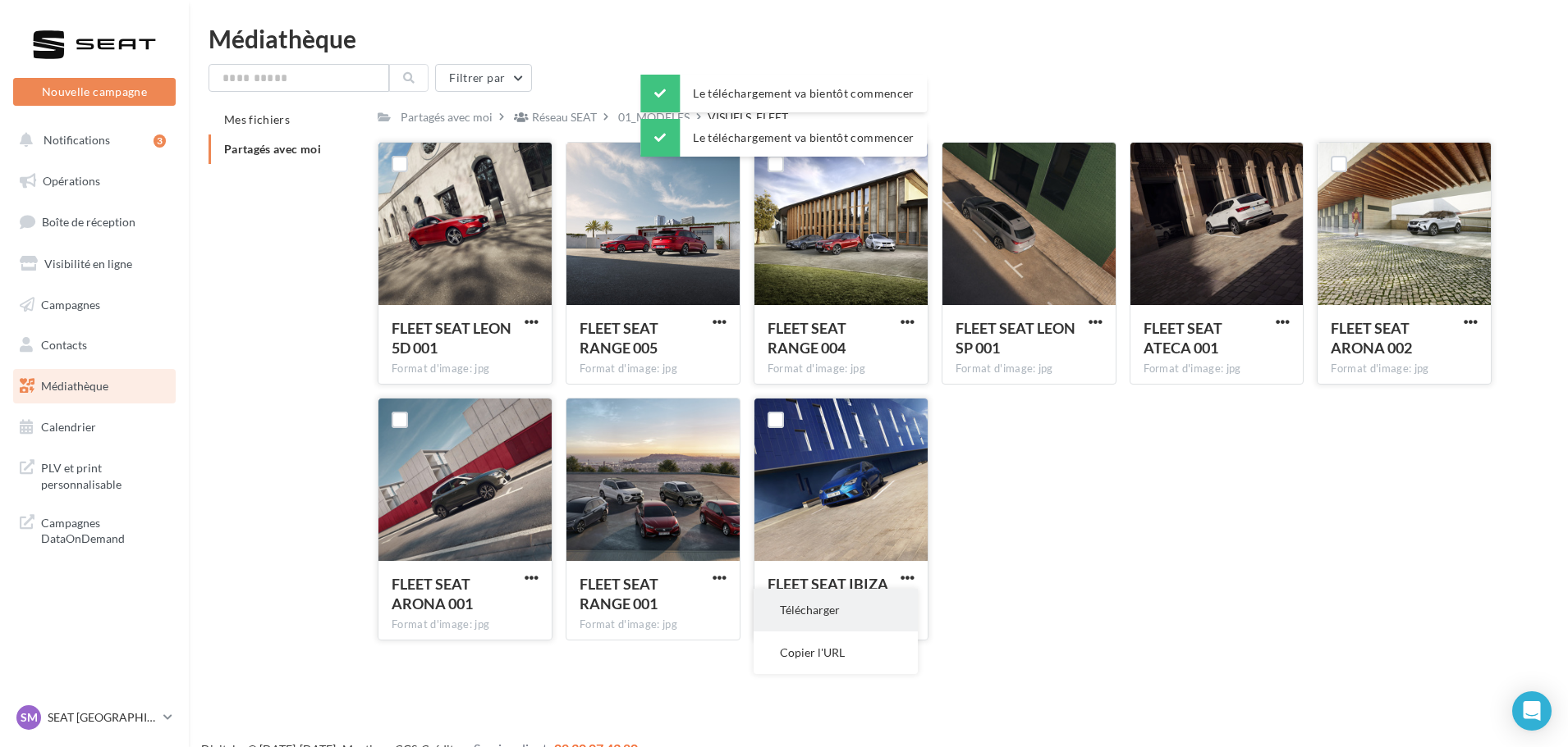
click at [848, 613] on button "Télécharger" at bounding box center [835, 610] width 164 height 43
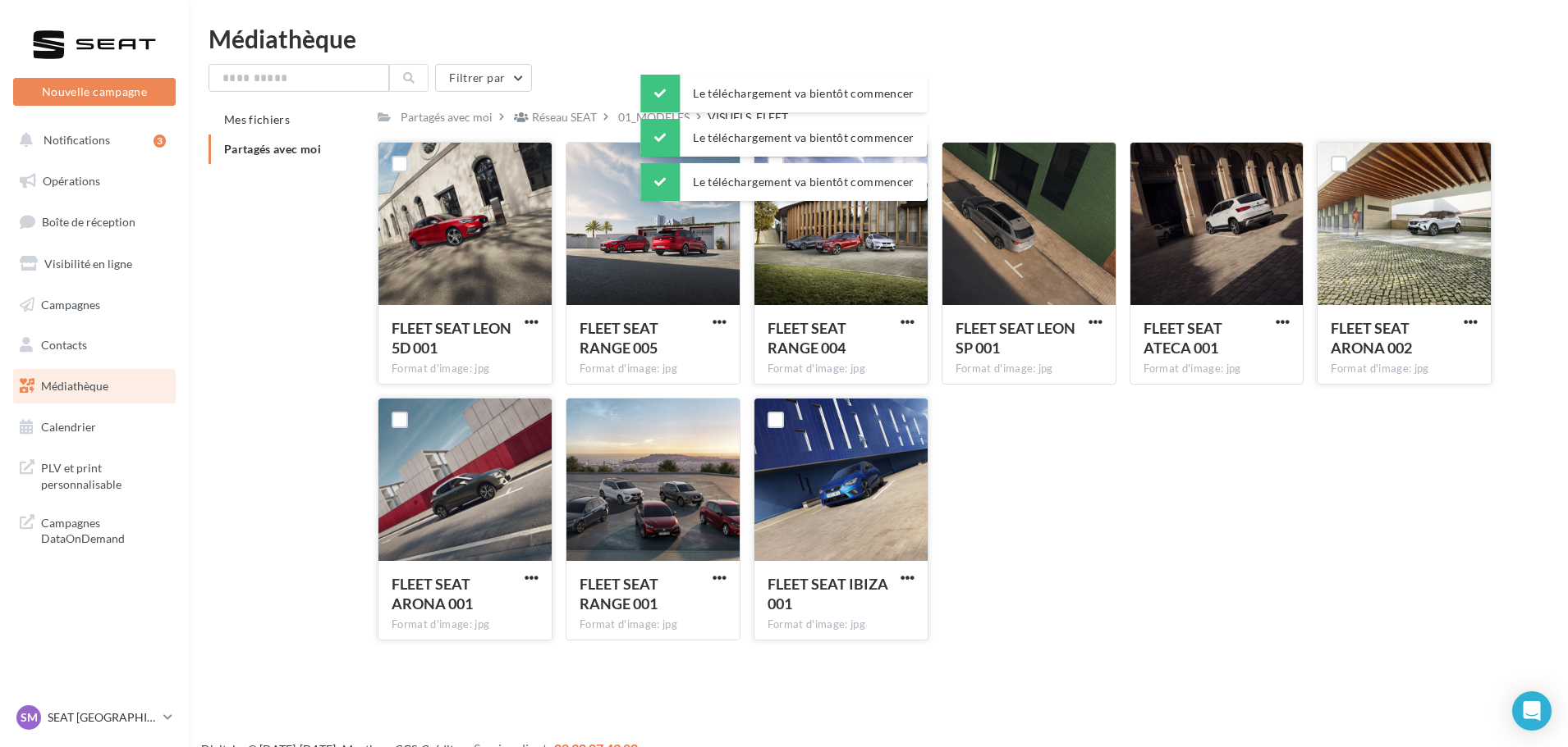
click at [844, 613] on div "FLEET SEAT IBIZA 001" at bounding box center [831, 594] width 127 height 39
drag, startPoint x: 1075, startPoint y: 537, endPoint x: 1068, endPoint y: 530, distance: 9.9
click at [1073, 537] on div "FLEET SEAT LEON 5D 001 Format d'image: jpg FLEET SEAT LEON 5D 001 FLEET SEAT RA…" at bounding box center [941, 398] width 1127 height 512
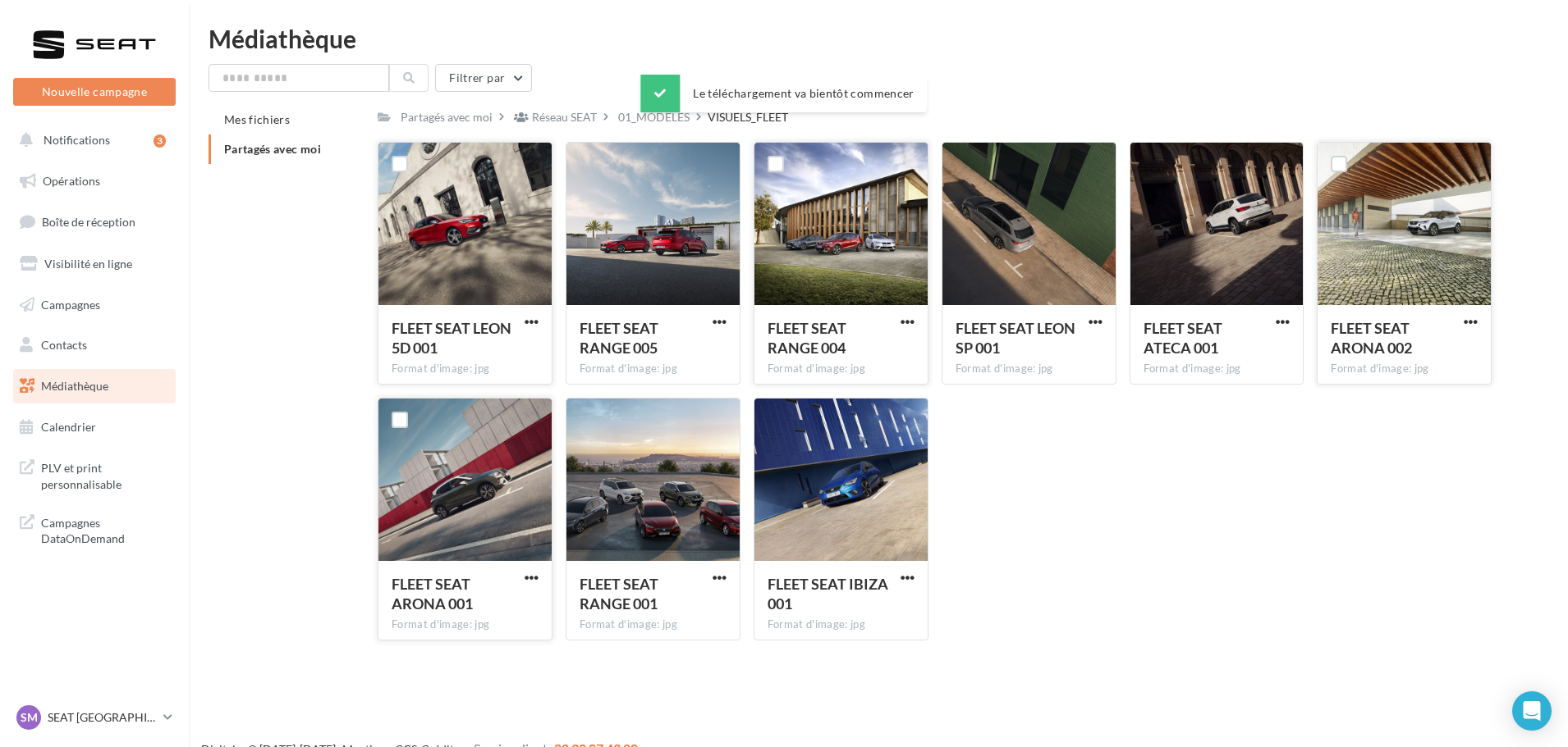
click at [604, 48] on div "Médiathèque" at bounding box center [878, 38] width 1340 height 25
click at [560, 109] on div "Réseau SEAT" at bounding box center [564, 117] width 65 height 16
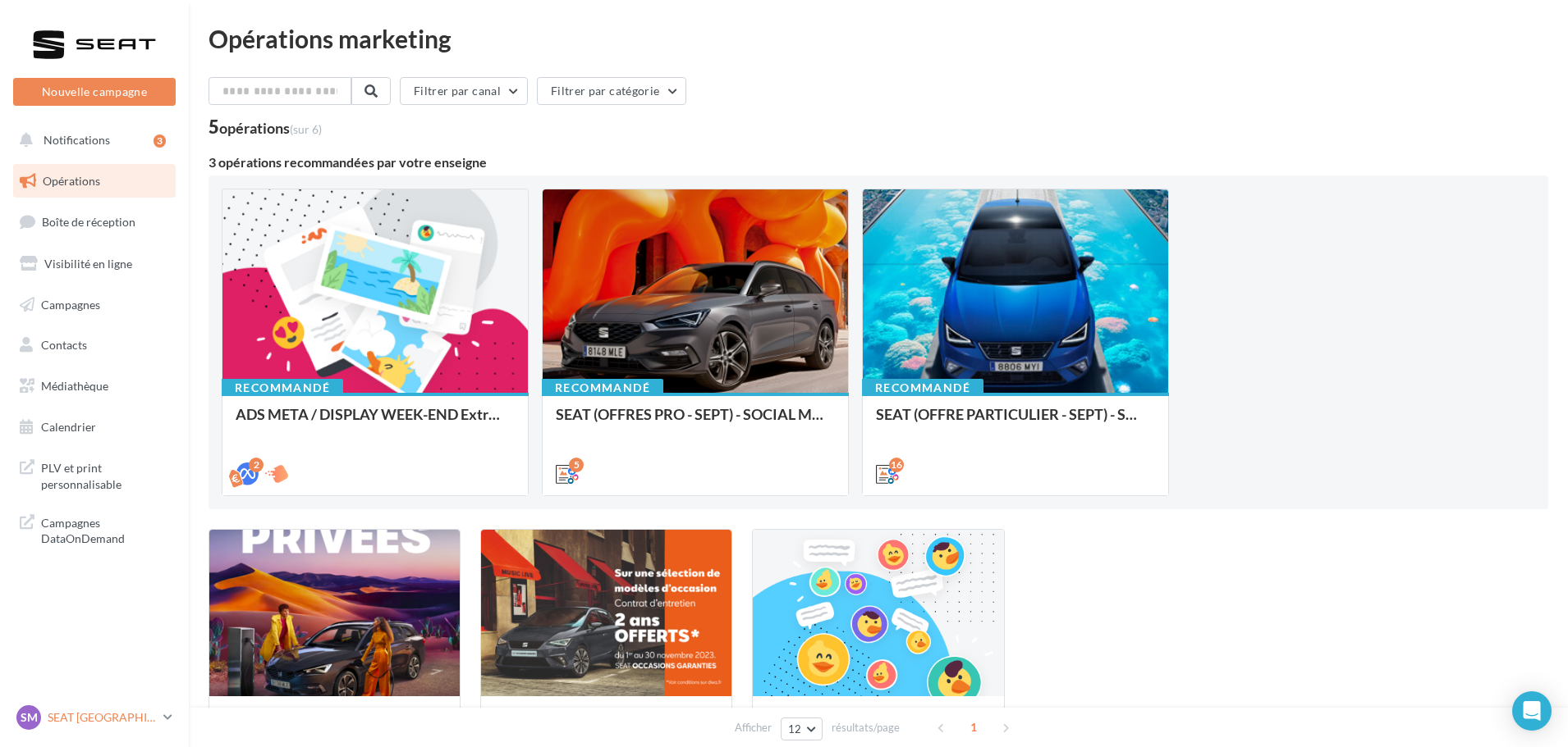
click at [88, 712] on p "SEAT [GEOGRAPHIC_DATA]" at bounding box center [102, 717] width 109 height 16
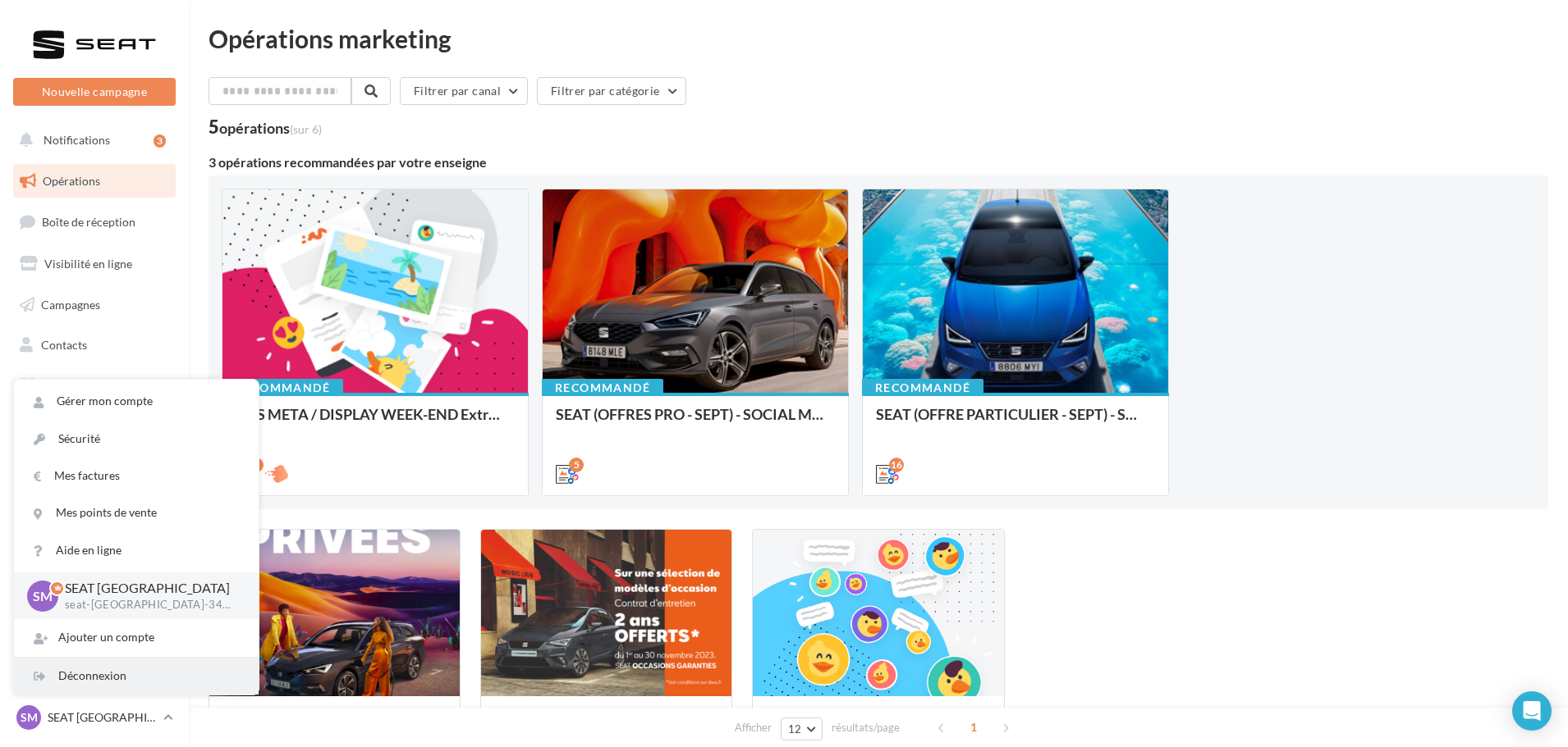
click at [100, 684] on div "Déconnexion" at bounding box center [135, 676] width 244 height 37
